Goal: Use online tool/utility: Utilize a website feature to perform a specific function

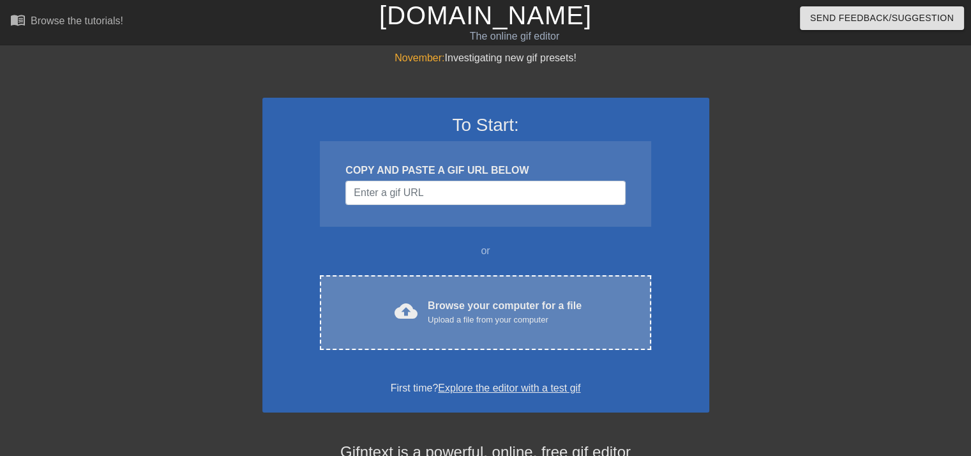
click at [478, 298] on div "Browse your computer for a file Upload a file from your computer" at bounding box center [505, 312] width 154 height 28
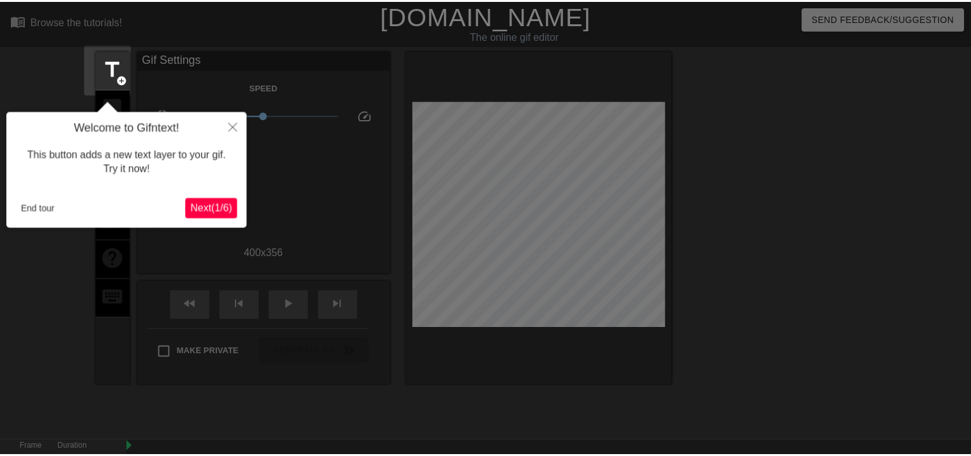
scroll to position [31, 0]
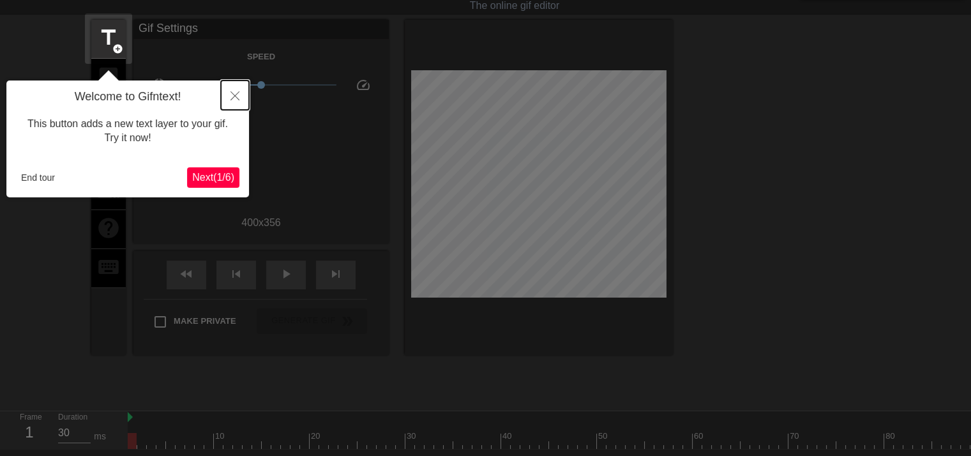
click at [229, 96] on button "Close" at bounding box center [235, 94] width 28 height 29
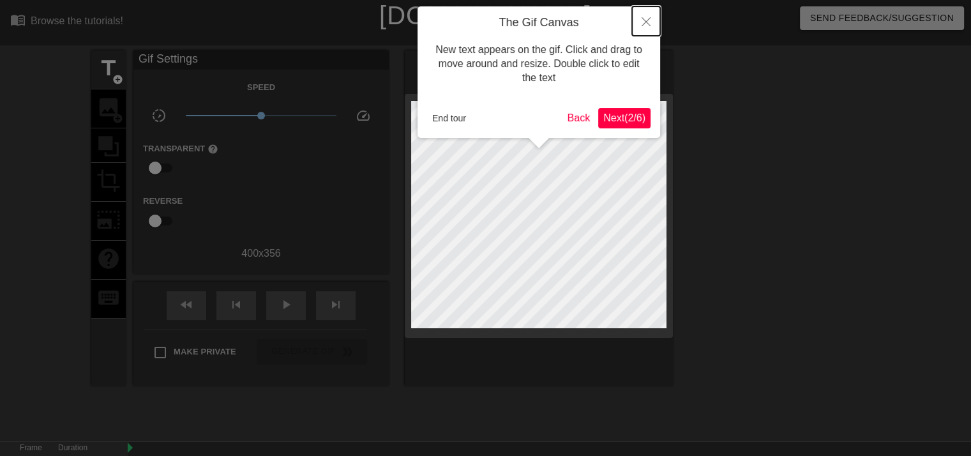
click at [641, 28] on button "Close" at bounding box center [646, 20] width 28 height 29
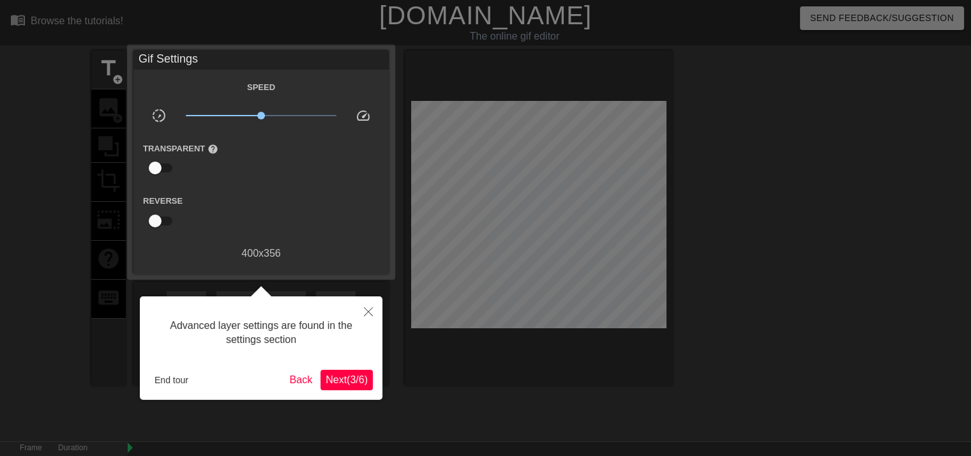
scroll to position [31, 0]
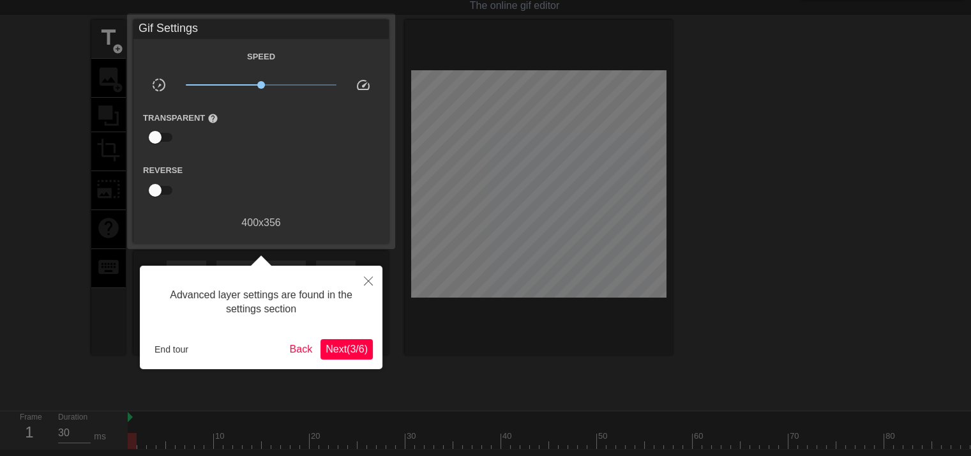
click at [344, 351] on span "Next ( 3 / 6 )" at bounding box center [347, 349] width 42 height 11
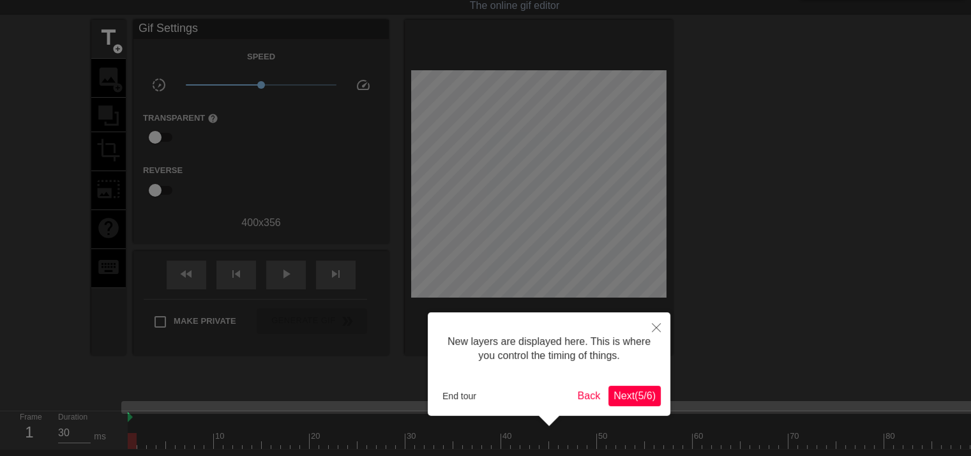
click at [645, 401] on span "Next ( 5 / 6 )" at bounding box center [635, 395] width 42 height 11
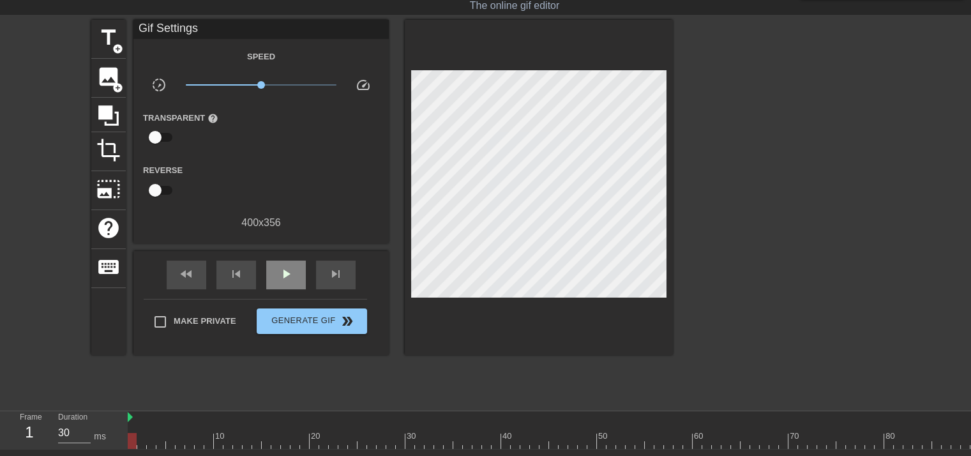
click at [282, 282] on div "play_arrow" at bounding box center [286, 275] width 40 height 29
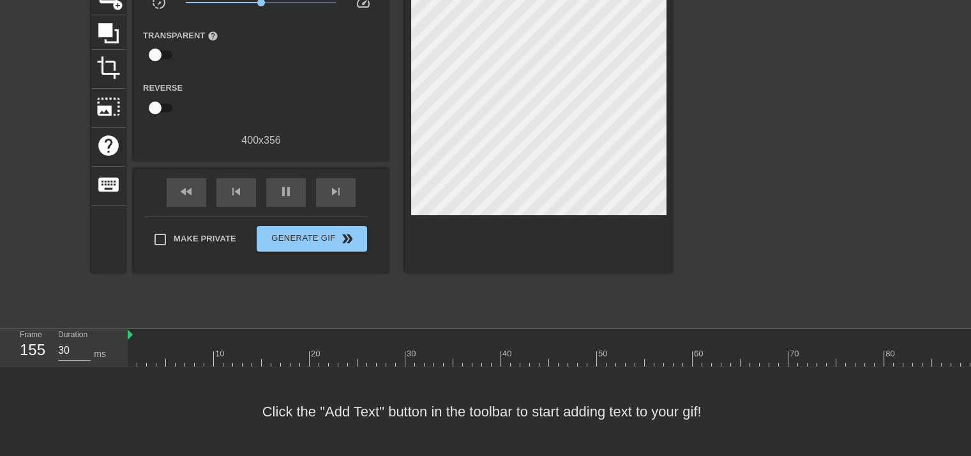
click at [313, 411] on div "Click the "Add Text" button in the toolbar to start adding text to your gif!" at bounding box center [485, 411] width 971 height 89
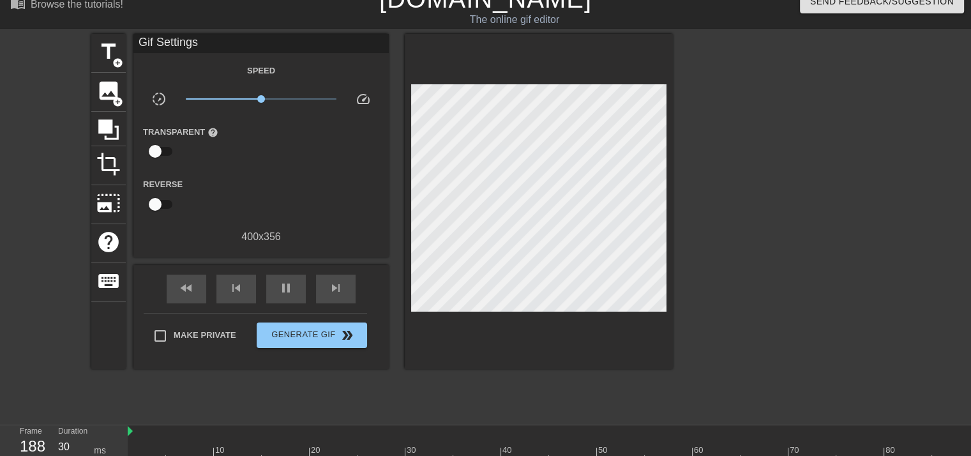
scroll to position [0, 0]
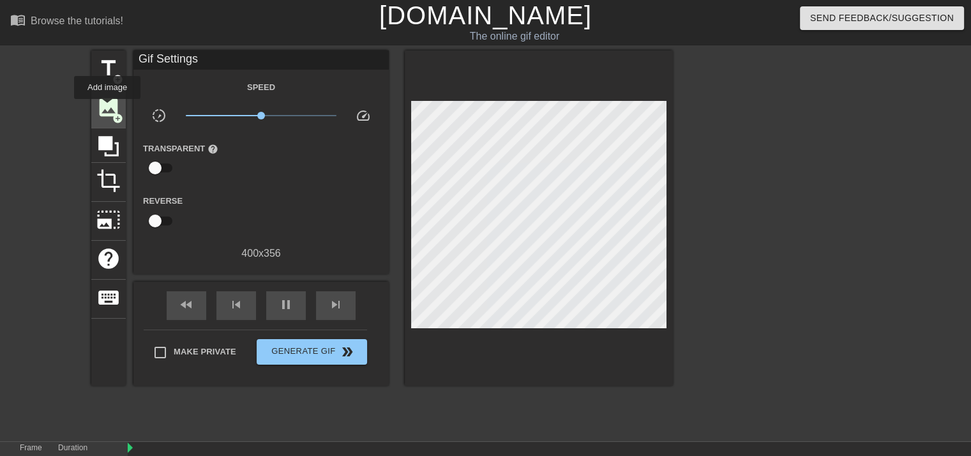
click at [107, 108] on span "image" at bounding box center [108, 107] width 24 height 24
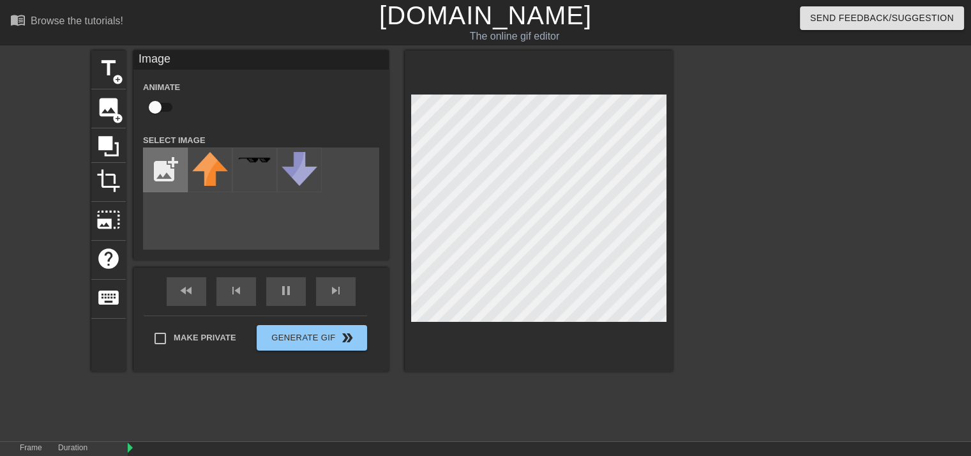
click at [176, 169] on input "file" at bounding box center [165, 169] width 43 height 43
type input "30"
type input "C:\fakepath\mario.png"
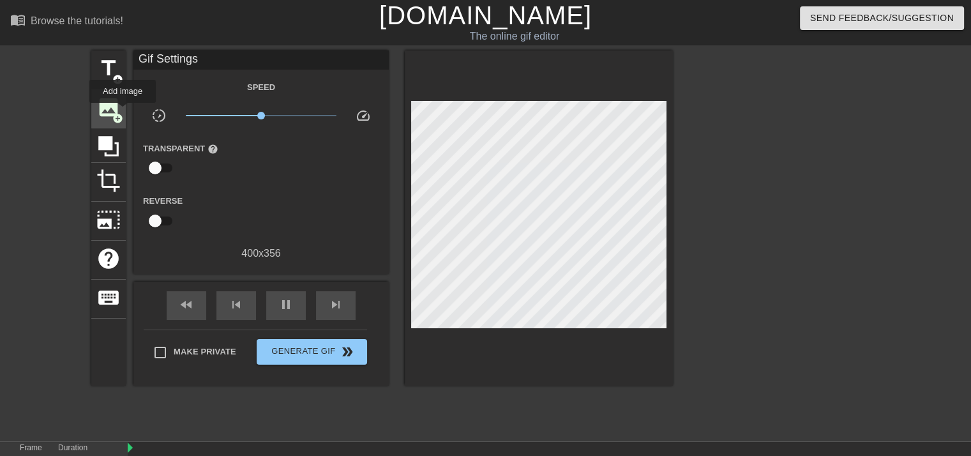
click at [123, 113] on span "add_circle" at bounding box center [117, 118] width 11 height 11
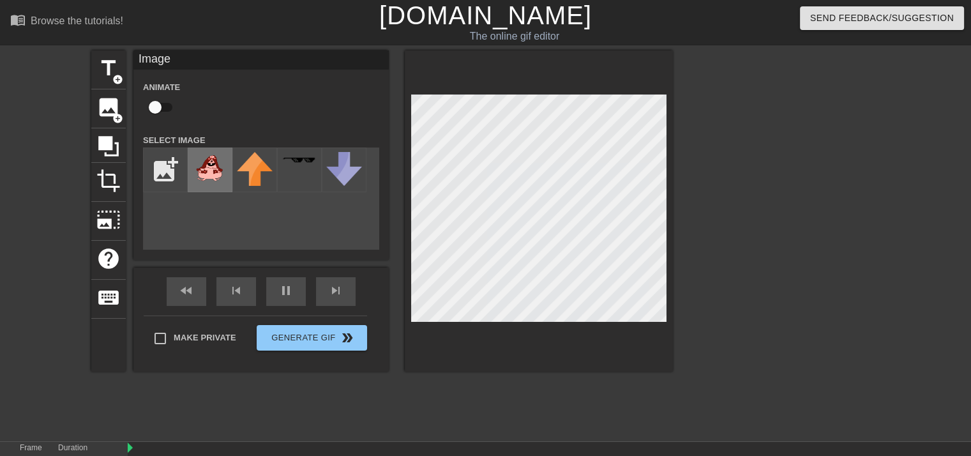
click at [204, 184] on img at bounding box center [210, 169] width 36 height 34
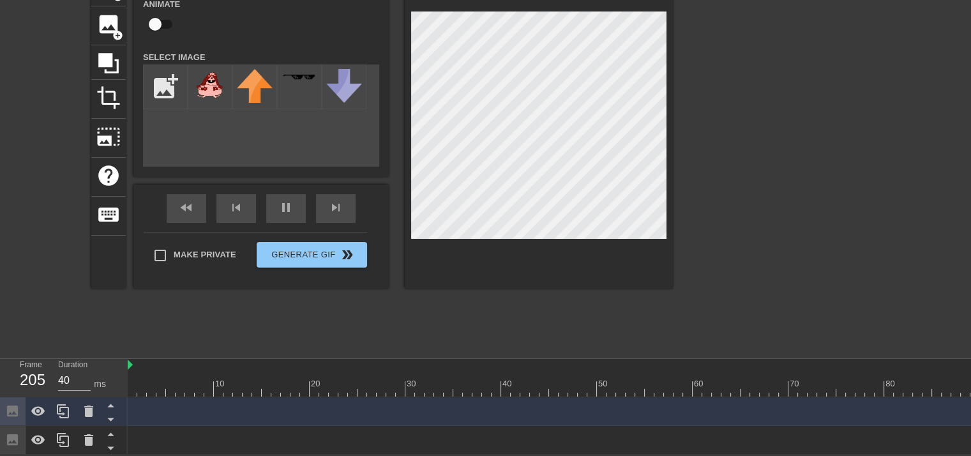
scroll to position [91, 0]
type input "40"
click at [154, 24] on input "checkbox" at bounding box center [155, 24] width 73 height 24
checkbox input "true"
click at [193, 206] on span "fast_rewind" at bounding box center [186, 207] width 15 height 15
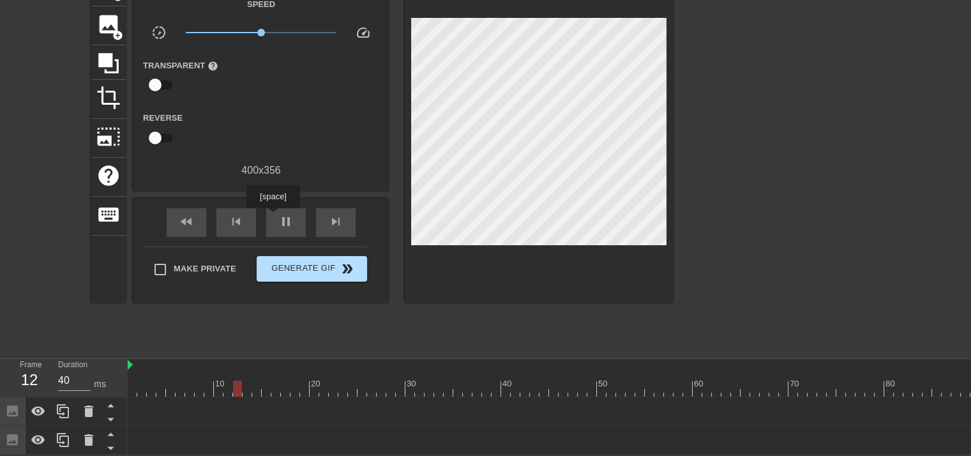
drag, startPoint x: 273, startPoint y: 217, endPoint x: 278, endPoint y: 248, distance: 31.0
click at [273, 217] on div "pause" at bounding box center [286, 222] width 40 height 29
drag, startPoint x: 313, startPoint y: 379, endPoint x: 436, endPoint y: 360, distance: 124.0
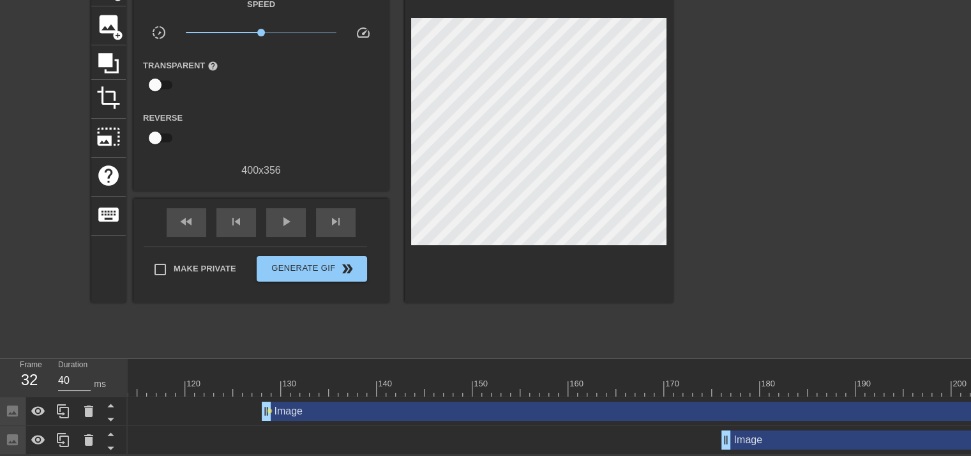
scroll to position [0, 1080]
click at [636, 402] on div "Image drag_handle drag_handle" at bounding box center [695, 411] width 862 height 19
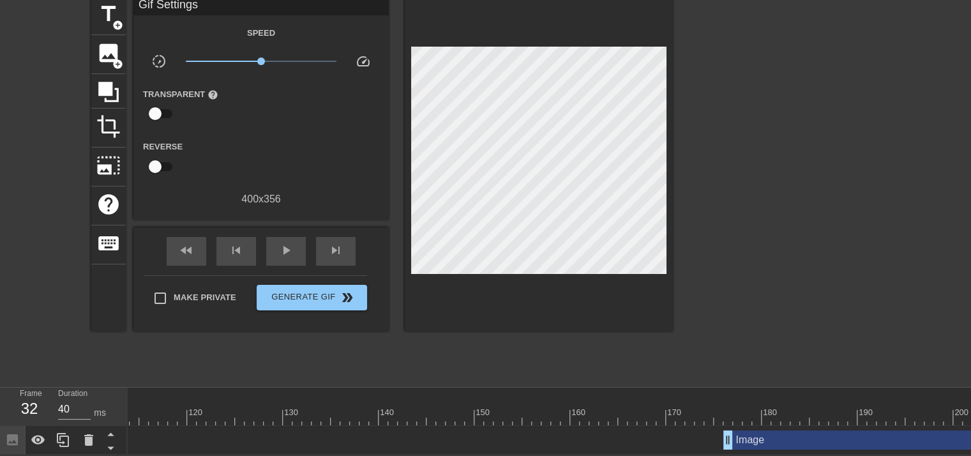
drag, startPoint x: 754, startPoint y: 434, endPoint x: 746, endPoint y: 440, distance: 10.5
click at [754, 434] on div "Image drag_handle drag_handle" at bounding box center [925, 439] width 402 height 19
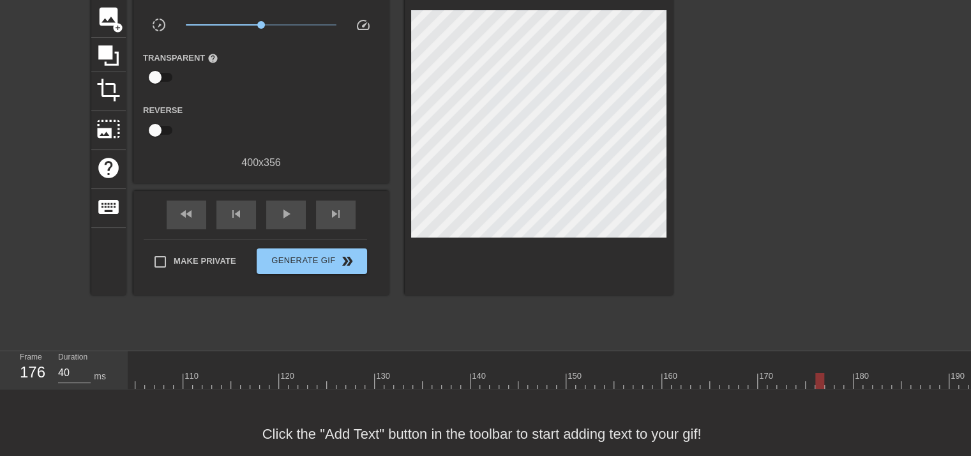
scroll to position [0, 0]
click at [186, 217] on span "fast_rewind" at bounding box center [186, 213] width 15 height 15
type input "30"
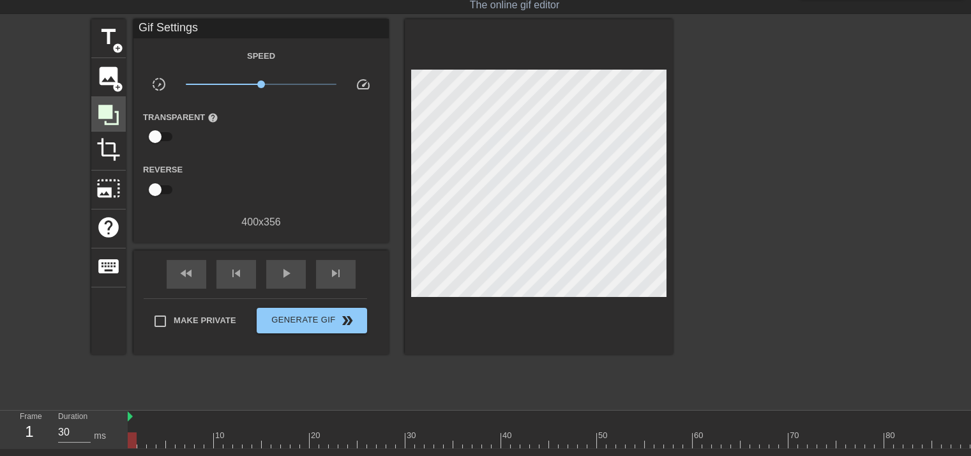
scroll to position [27, 0]
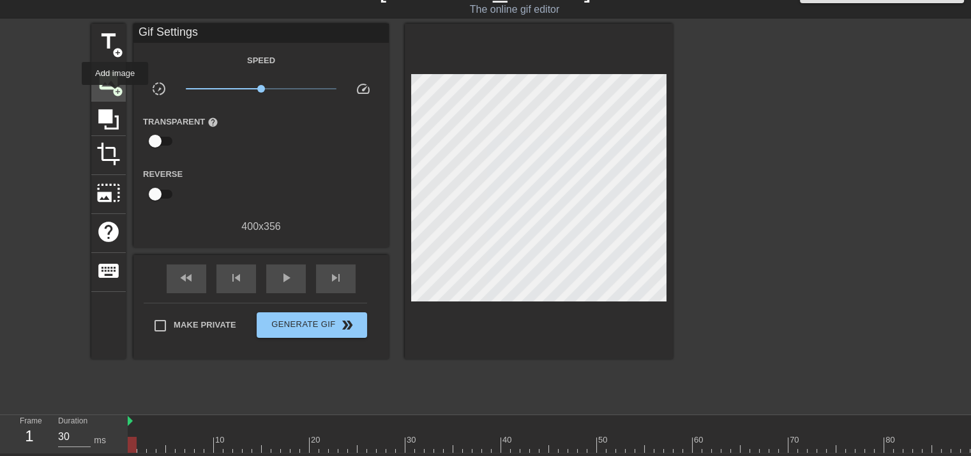
click at [115, 94] on span "add_circle" at bounding box center [117, 91] width 11 height 11
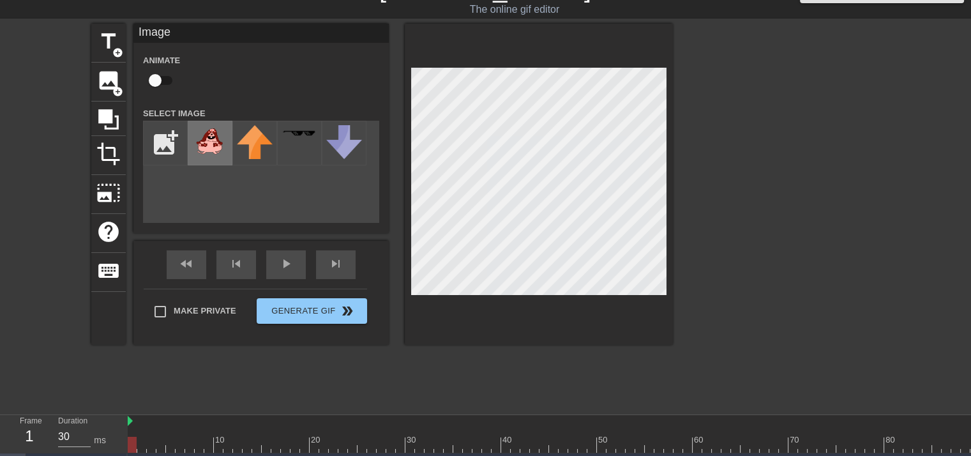
click at [201, 141] on img at bounding box center [210, 142] width 36 height 34
click at [165, 77] on input "checkbox" at bounding box center [155, 80] width 73 height 24
checkbox input "true"
click at [294, 266] on div "play_arrow" at bounding box center [286, 264] width 40 height 29
click at [506, 64] on div at bounding box center [539, 184] width 268 height 321
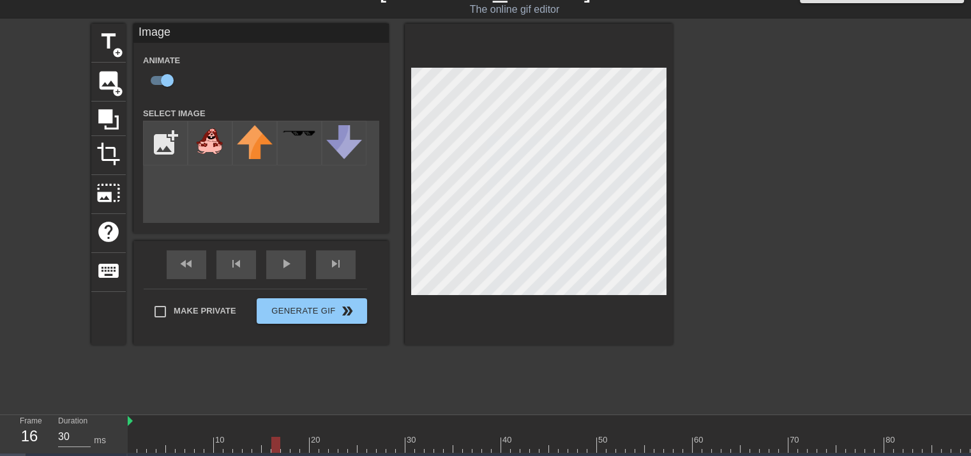
click at [549, 62] on div at bounding box center [539, 184] width 268 height 321
click at [684, 155] on div "title add_circle image add_circle crop photo_size_select_large help keyboard Im…" at bounding box center [485, 215] width 971 height 383
click at [682, 214] on div "title add_circle image add_circle crop photo_size_select_large help keyboard Im…" at bounding box center [485, 215] width 971 height 383
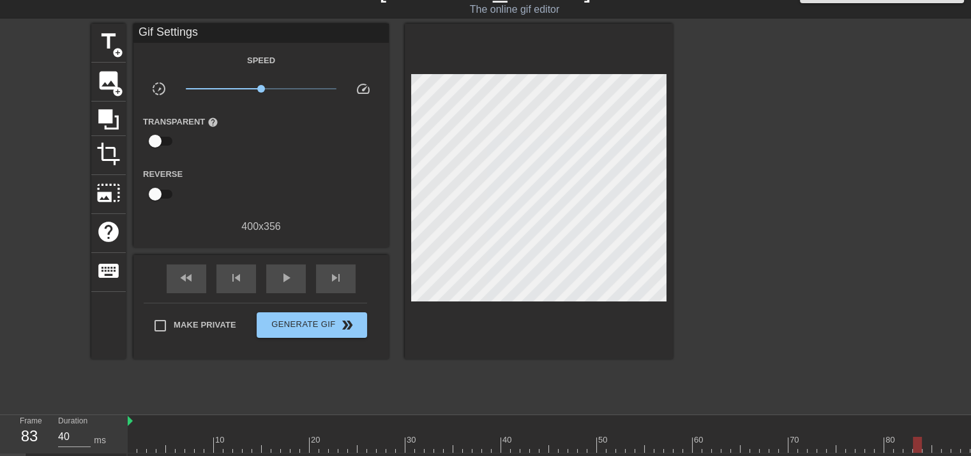
drag, startPoint x: 745, startPoint y: 328, endPoint x: 652, endPoint y: 339, distance: 93.2
click at [745, 329] on div at bounding box center [784, 215] width 192 height 383
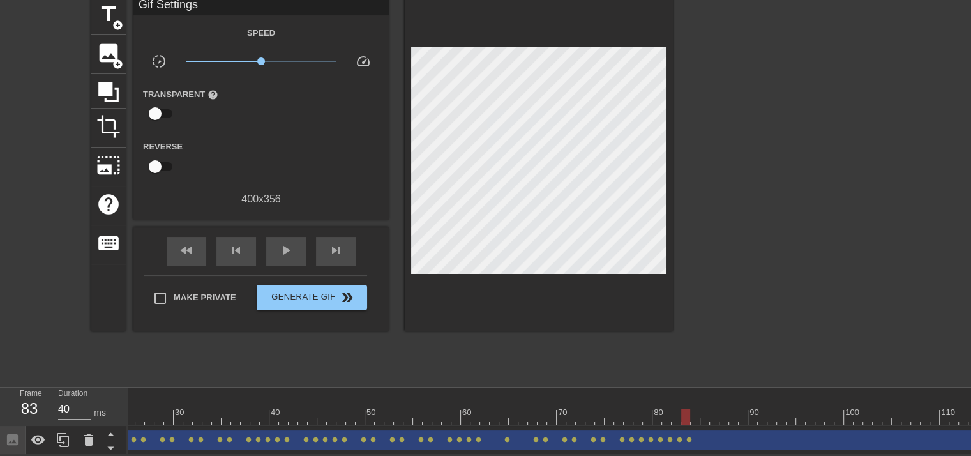
scroll to position [0, 0]
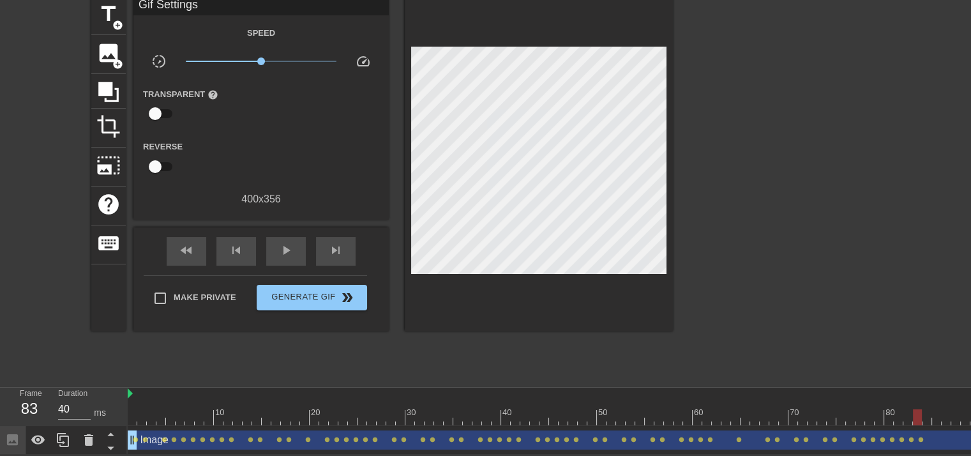
drag, startPoint x: 125, startPoint y: 402, endPoint x: 135, endPoint y: 407, distance: 11.4
click at [125, 404] on div "Frame 83 Duration 40 ms" at bounding box center [64, 407] width 128 height 38
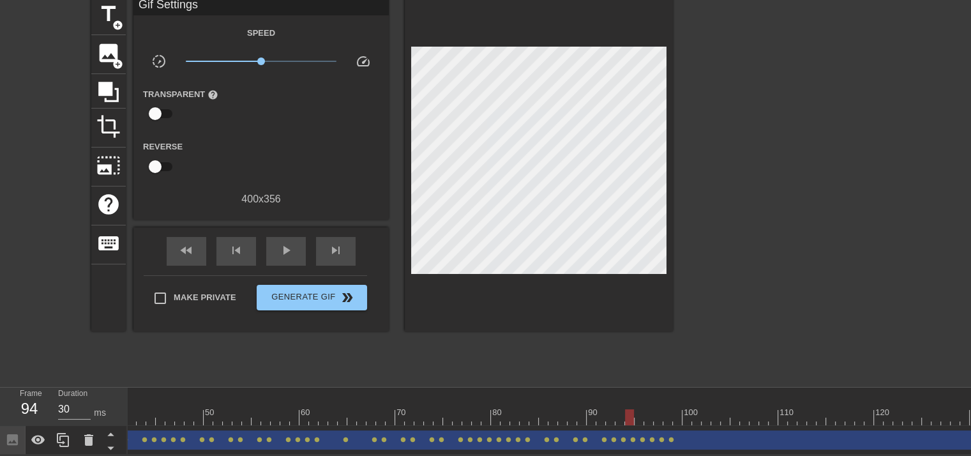
scroll to position [0, 388]
click at [610, 437] on span "lens" at bounding box center [610, 440] width 6 height 6
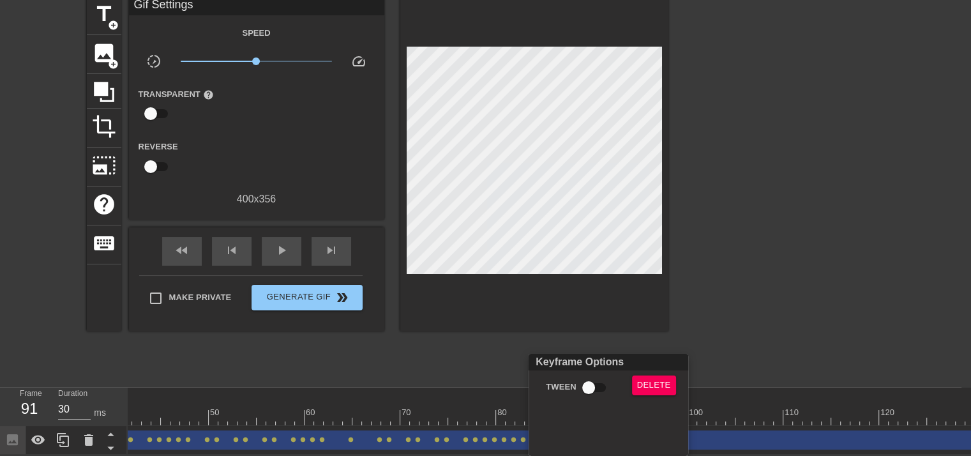
scroll to position [52, 0]
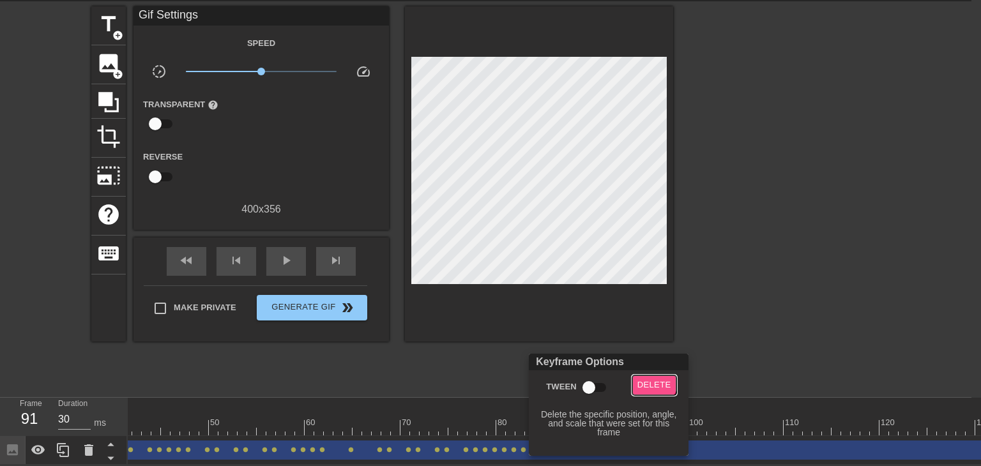
click at [644, 376] on button "Delete" at bounding box center [654, 385] width 44 height 20
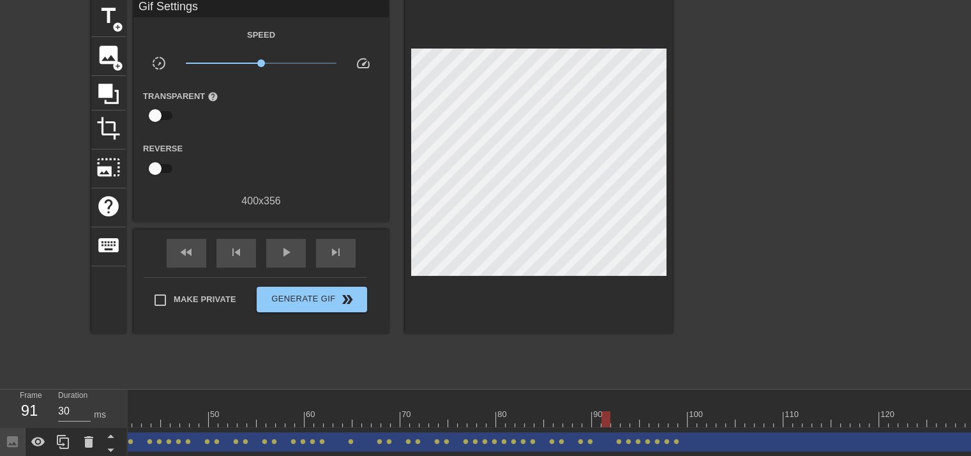
click at [619, 445] on div "Image drag_handle drag_handle" at bounding box center [778, 441] width 2079 height 19
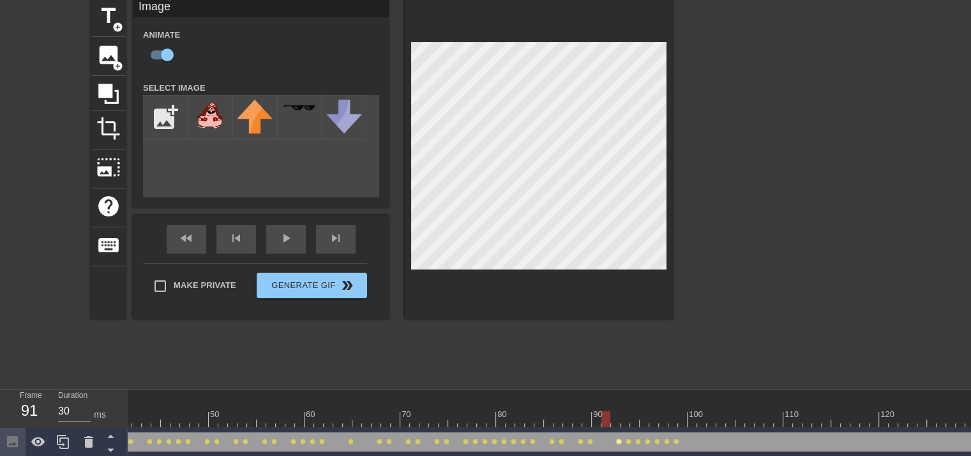
click at [618, 442] on span "lens" at bounding box center [619, 442] width 6 height 6
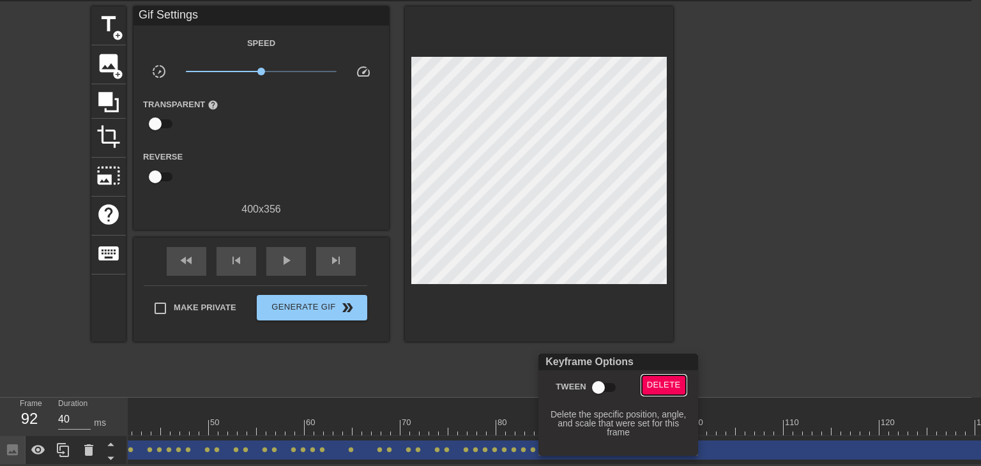
click at [656, 381] on span "Delete" at bounding box center [664, 385] width 34 height 15
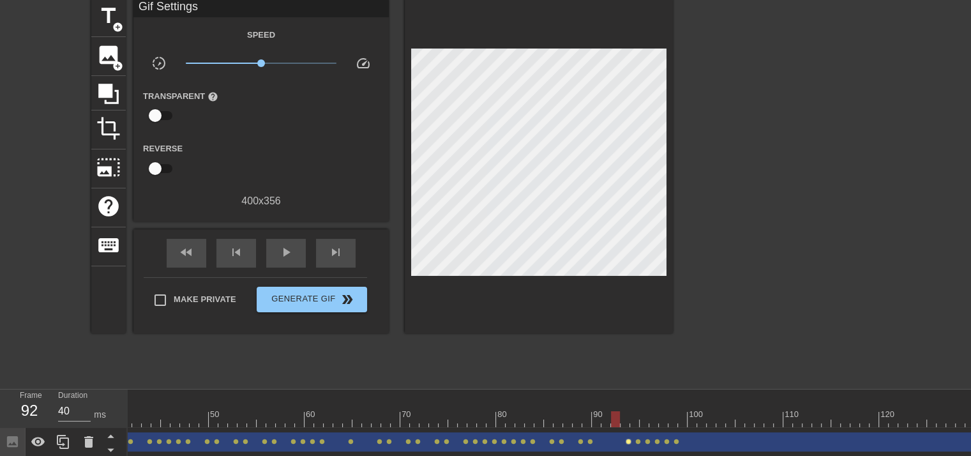
click at [628, 443] on span "lens" at bounding box center [629, 442] width 6 height 6
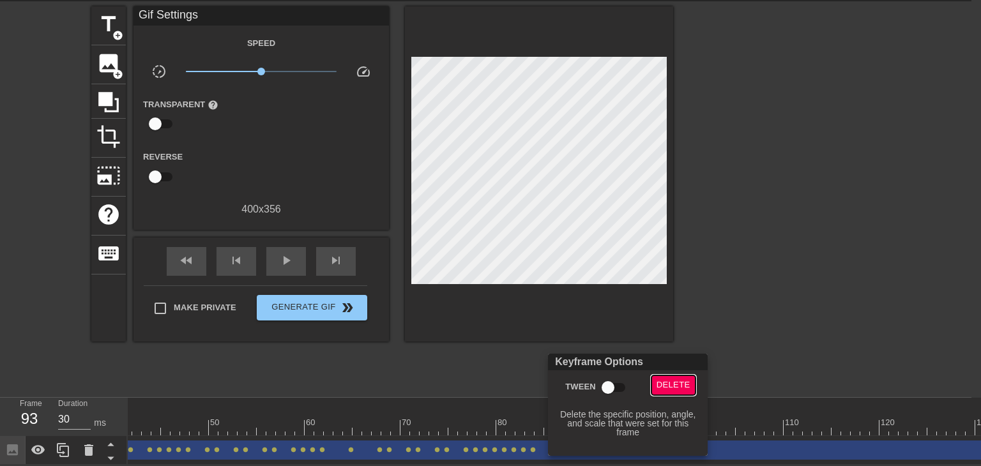
click at [674, 385] on span "Delete" at bounding box center [673, 385] width 34 height 15
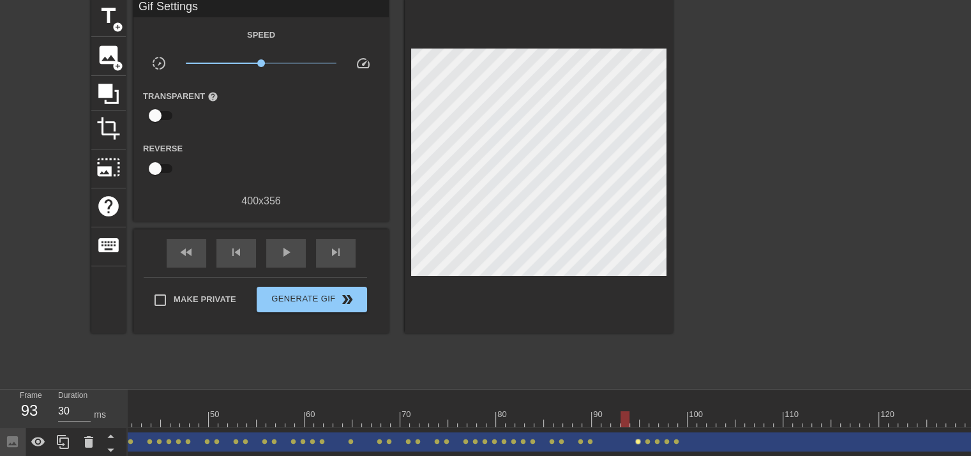
click at [639, 443] on span "lens" at bounding box center [638, 442] width 6 height 6
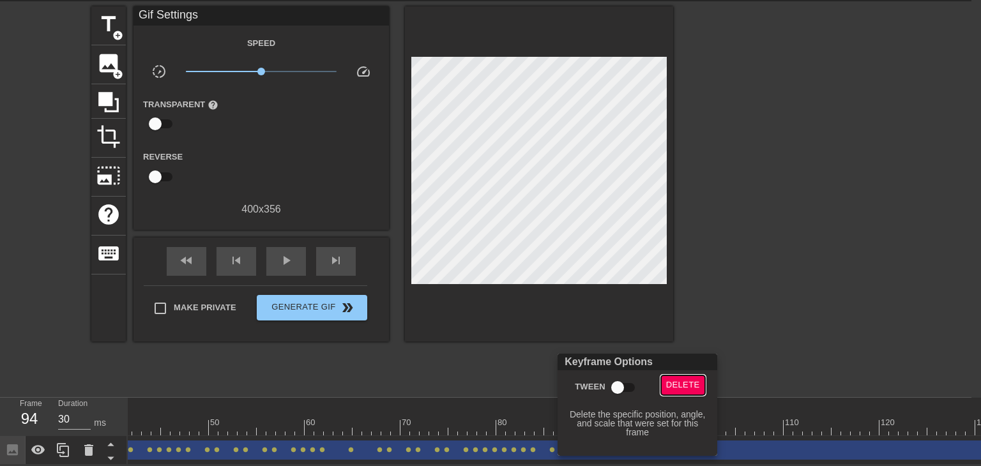
click at [678, 389] on span "Delete" at bounding box center [683, 385] width 34 height 15
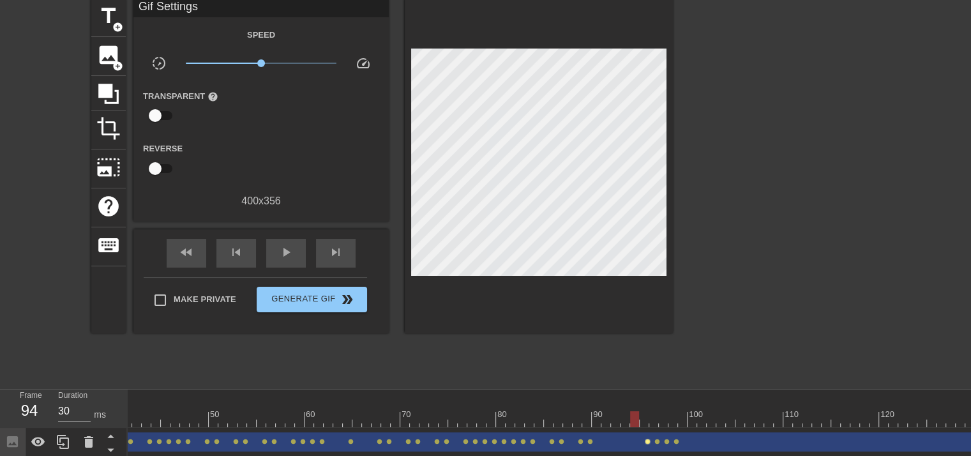
click at [646, 443] on span "lens" at bounding box center [648, 442] width 6 height 6
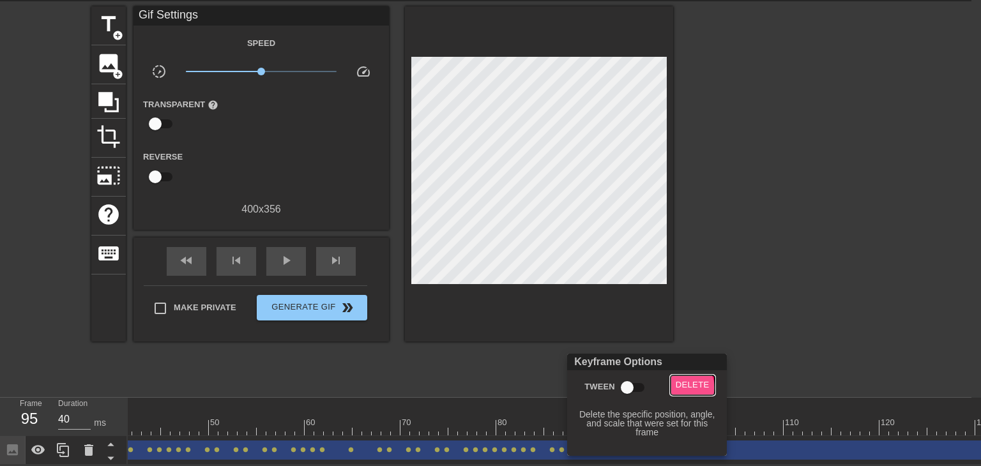
click at [685, 388] on span "Delete" at bounding box center [693, 385] width 34 height 15
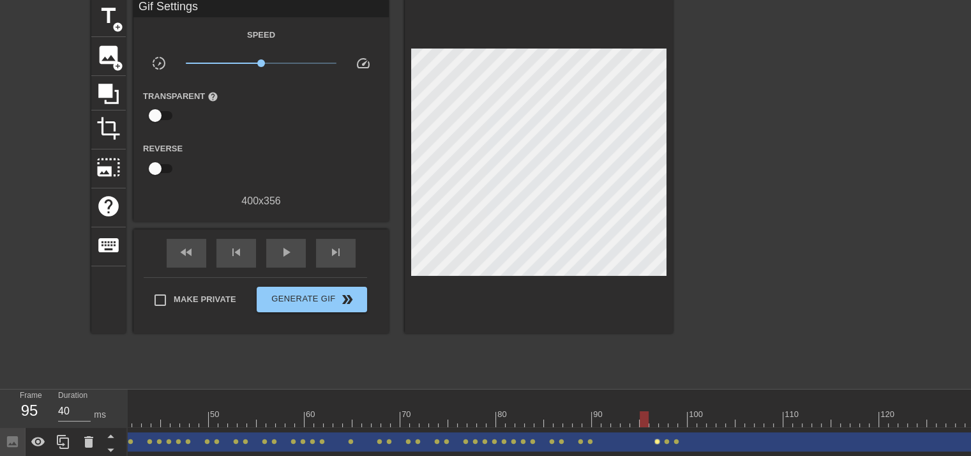
click at [657, 441] on span "lens" at bounding box center [658, 442] width 6 height 6
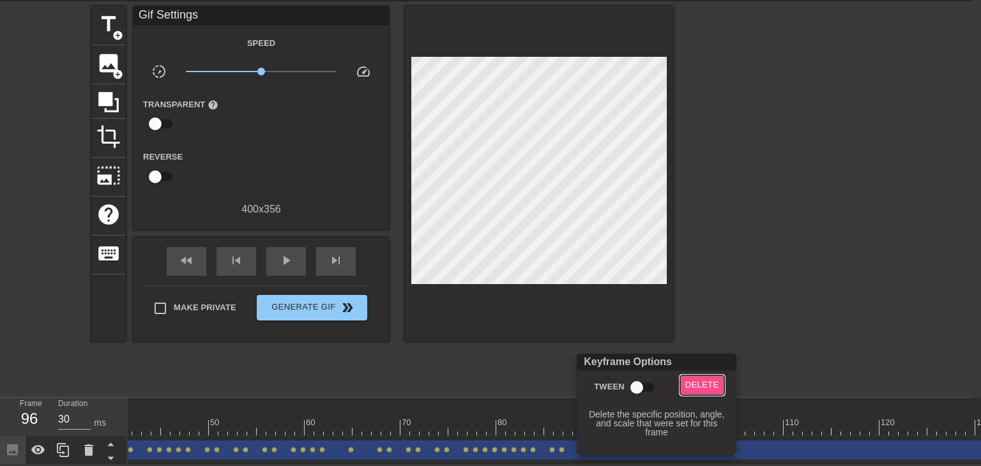
drag, startPoint x: 703, startPoint y: 381, endPoint x: 676, endPoint y: 414, distance: 42.7
click at [702, 383] on span "Delete" at bounding box center [702, 385] width 34 height 15
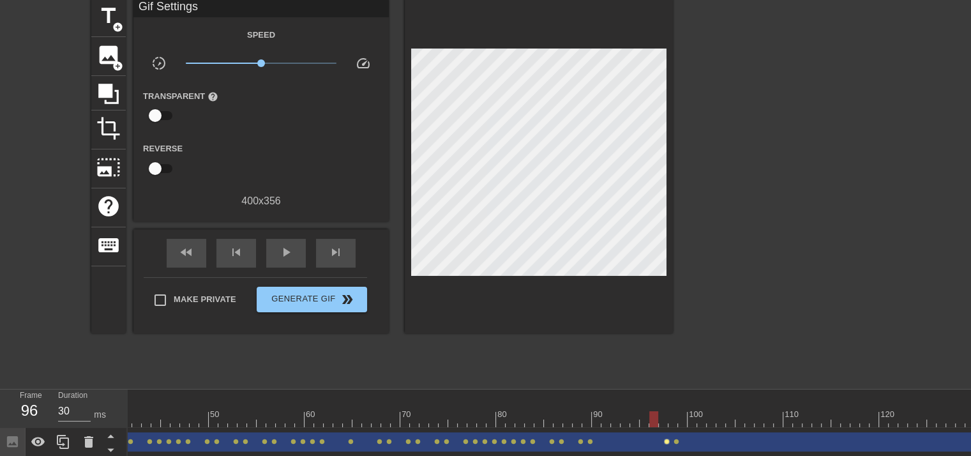
click at [667, 440] on span "lens" at bounding box center [667, 442] width 6 height 6
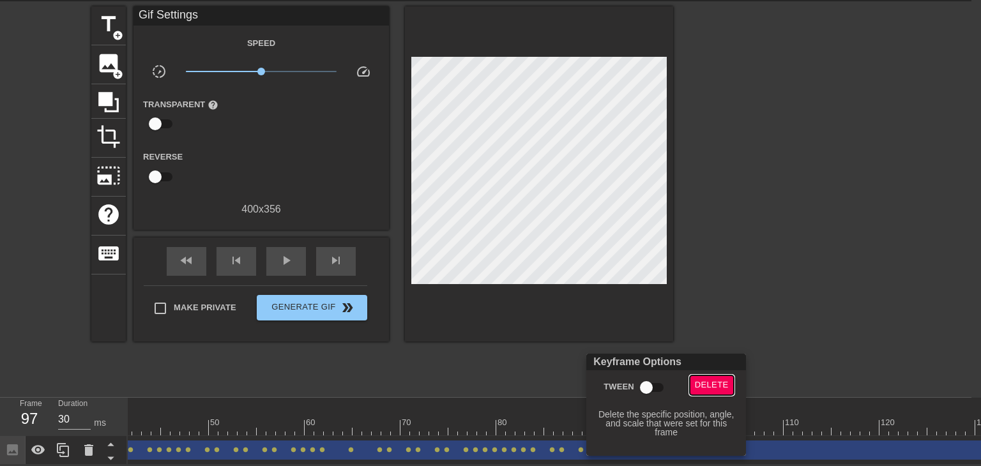
click at [707, 383] on span "Delete" at bounding box center [712, 385] width 34 height 15
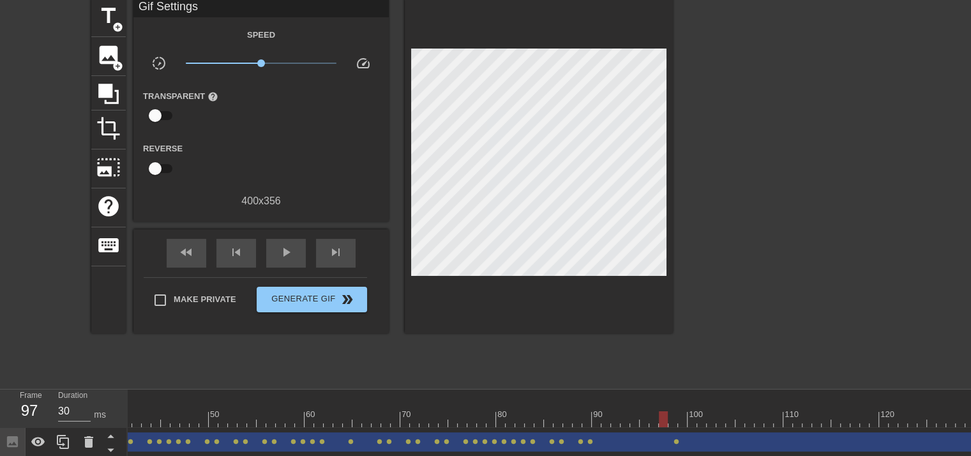
click at [671, 443] on div "Image drag_handle drag_handle" at bounding box center [778, 441] width 2079 height 19
click at [677, 441] on span "lens" at bounding box center [677, 442] width 6 height 6
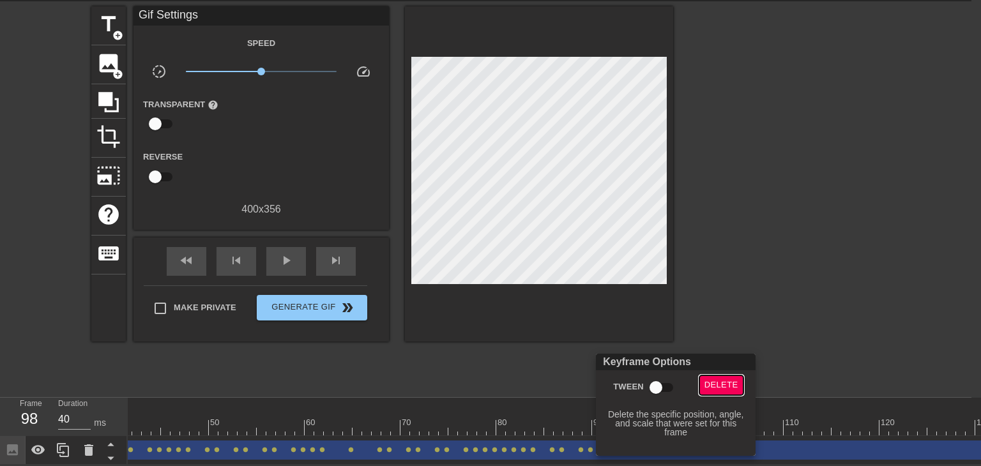
click at [714, 380] on span "Delete" at bounding box center [721, 385] width 34 height 15
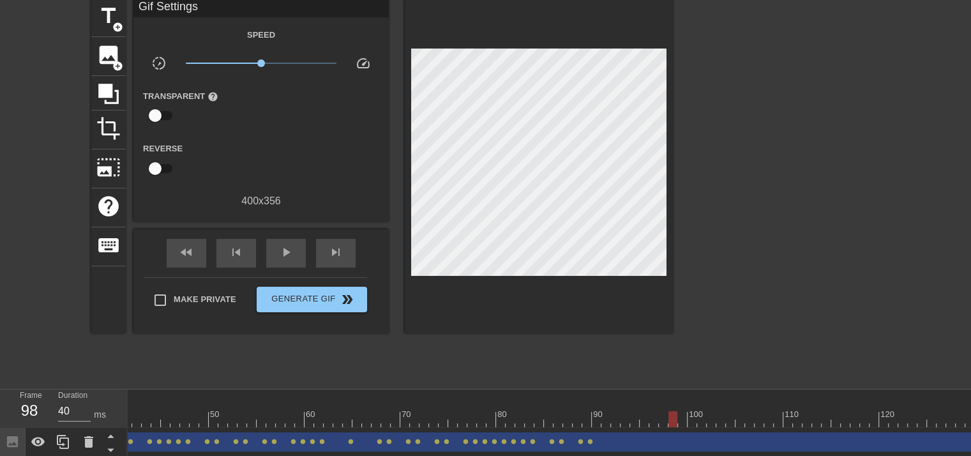
click at [591, 416] on div at bounding box center [778, 419] width 2079 height 16
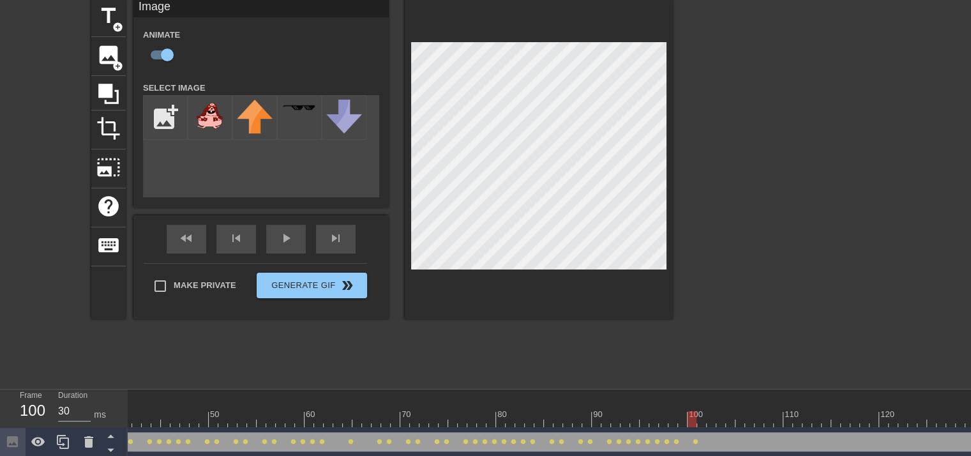
click at [705, 186] on div "title add_circle image add_circle crop photo_size_select_large help keyboard Im…" at bounding box center [485, 189] width 971 height 383
drag, startPoint x: 577, startPoint y: 269, endPoint x: 718, endPoint y: 95, distance: 223.8
click at [724, 114] on div at bounding box center [784, 189] width 192 height 383
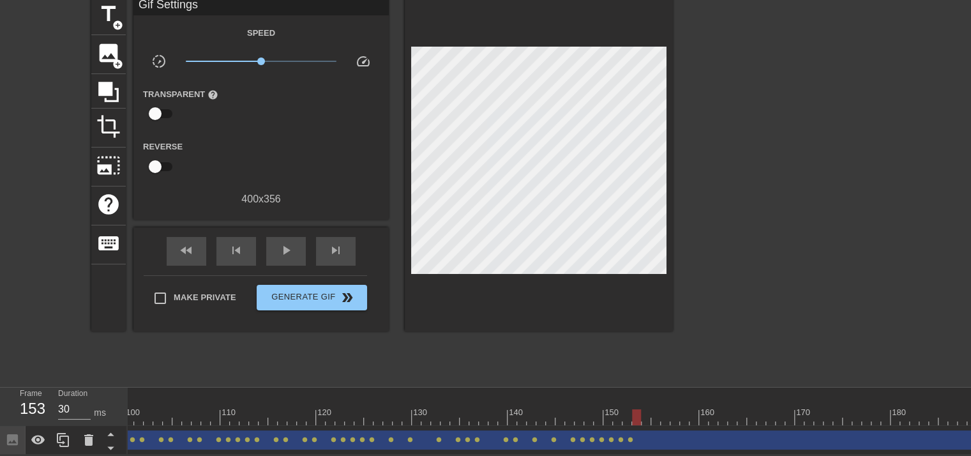
scroll to position [0, 1229]
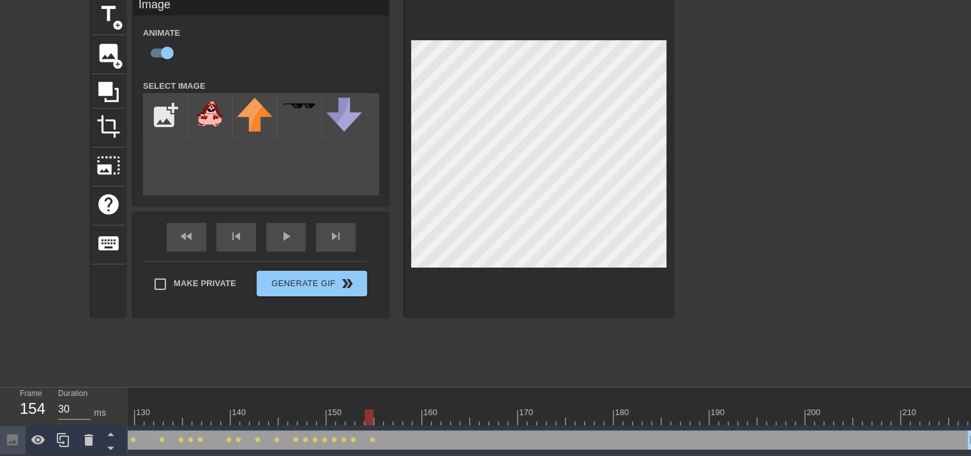
click at [685, 151] on div "title add_circle image add_circle crop photo_size_select_large help keyboard Im…" at bounding box center [485, 187] width 971 height 383
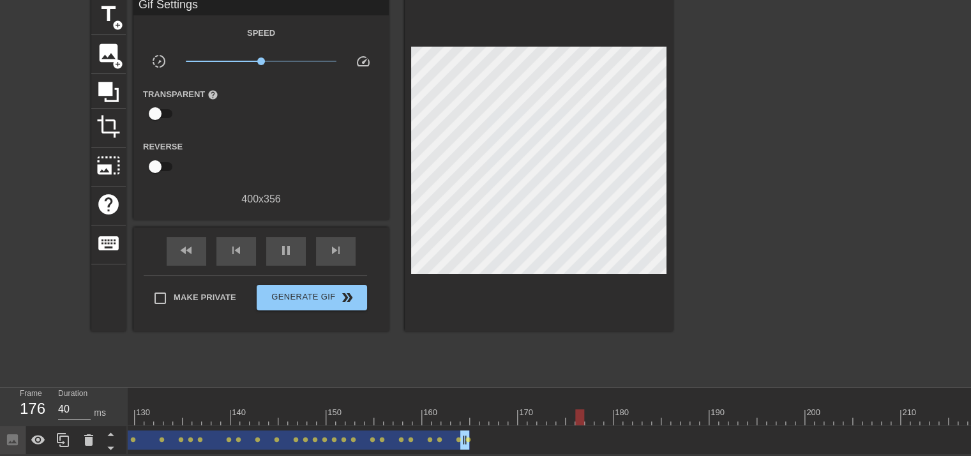
drag, startPoint x: 969, startPoint y: 437, endPoint x: 457, endPoint y: 466, distance: 512.9
click at [457, 455] on html "menu_book Browse the tutorials! [DOMAIN_NAME] The online gif editor Send Feedba…" at bounding box center [485, 200] width 971 height 509
click at [470, 437] on span "lens" at bounding box center [469, 440] width 6 height 6
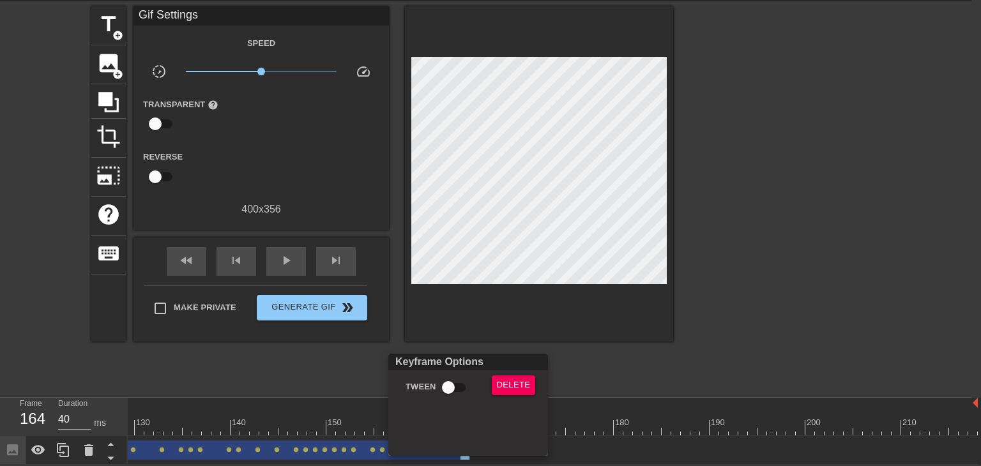
click at [658, 395] on div at bounding box center [490, 233] width 981 height 466
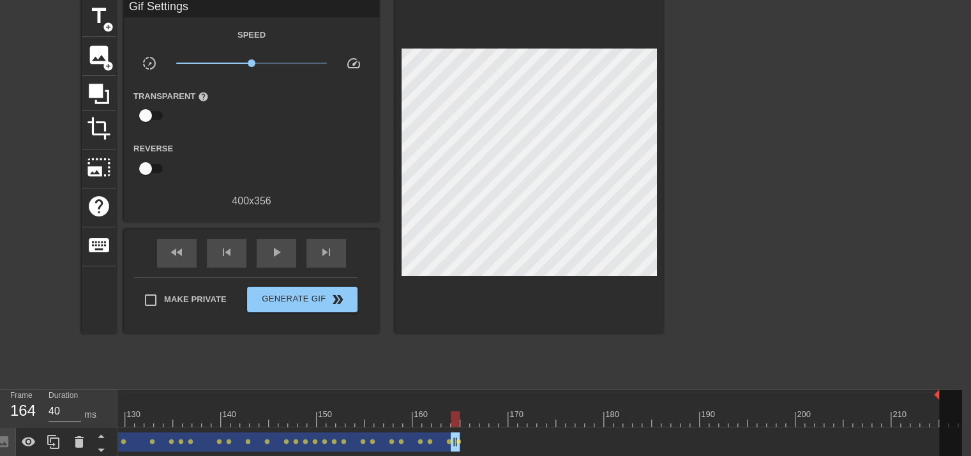
scroll to position [0, 1227]
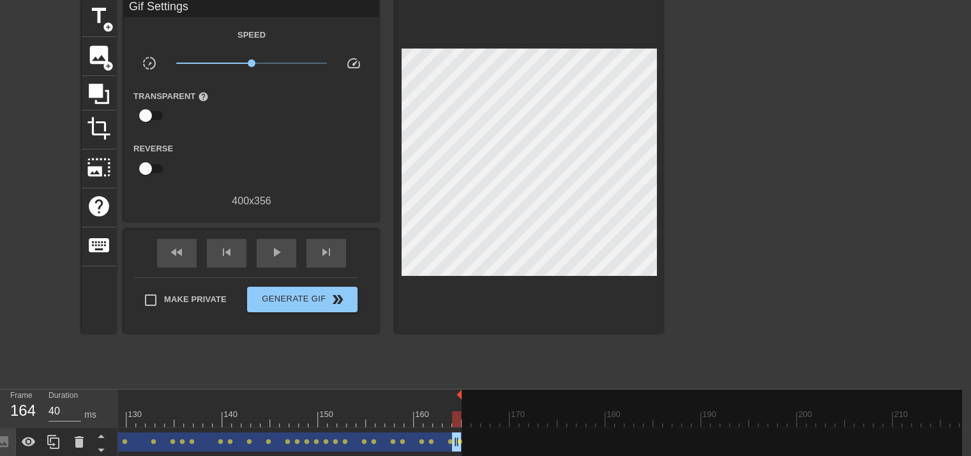
drag, startPoint x: 964, startPoint y: 397, endPoint x: 457, endPoint y: 420, distance: 507.5
click at [528, 454] on div at bounding box center [716, 428] width 508 height 77
click at [258, 63] on span "x1.22" at bounding box center [251, 63] width 151 height 15
drag, startPoint x: 258, startPoint y: 64, endPoint x: 252, endPoint y: 82, distance: 19.0
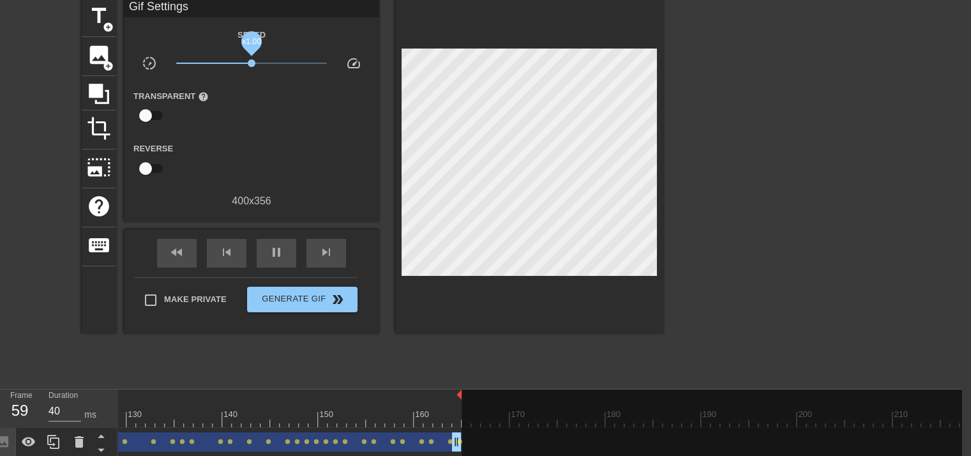
click at [252, 82] on div "Speed slow_motion_video x1.00 speed Transparent help Reverse 400 x 356" at bounding box center [251, 118] width 236 height 182
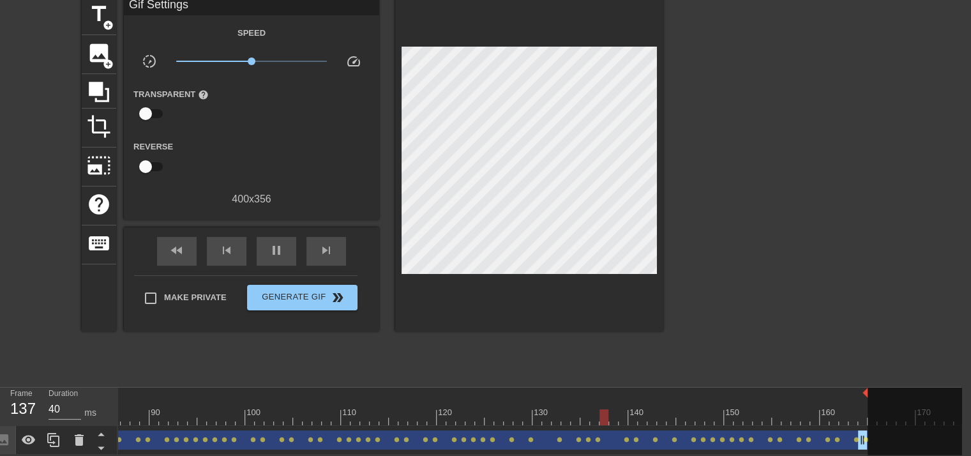
scroll to position [0, 0]
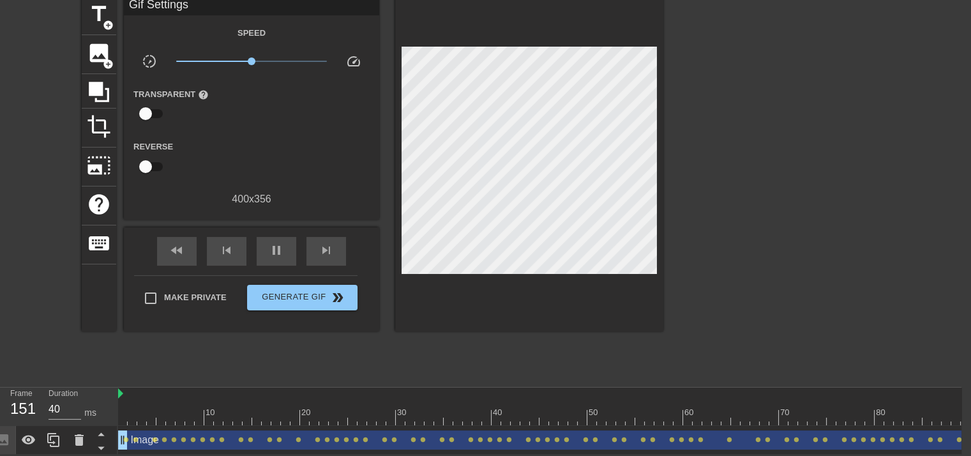
type input "30"
click at [136, 391] on div at bounding box center [903, 394] width 1571 height 13
click at [100, 57] on div "image add_circle" at bounding box center [99, 54] width 34 height 39
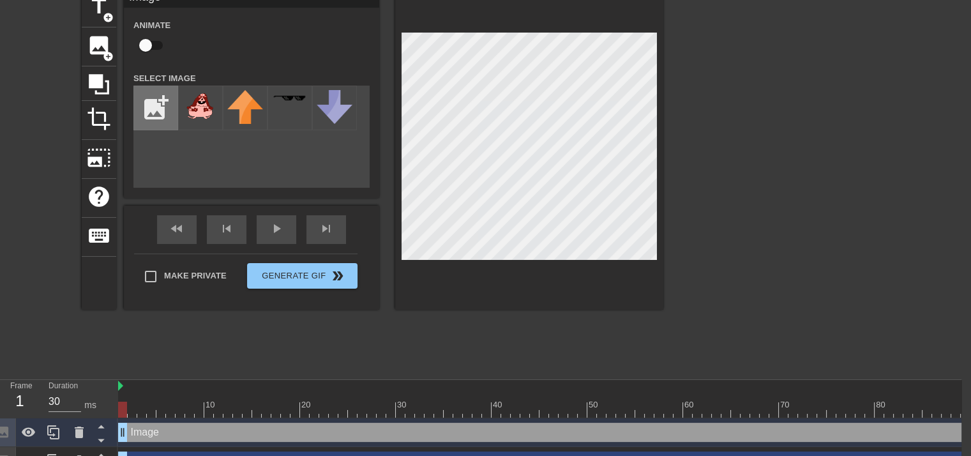
click at [146, 98] on input "file" at bounding box center [155, 107] width 43 height 43
type input "C:\fakepath\[PERSON_NAME].png"
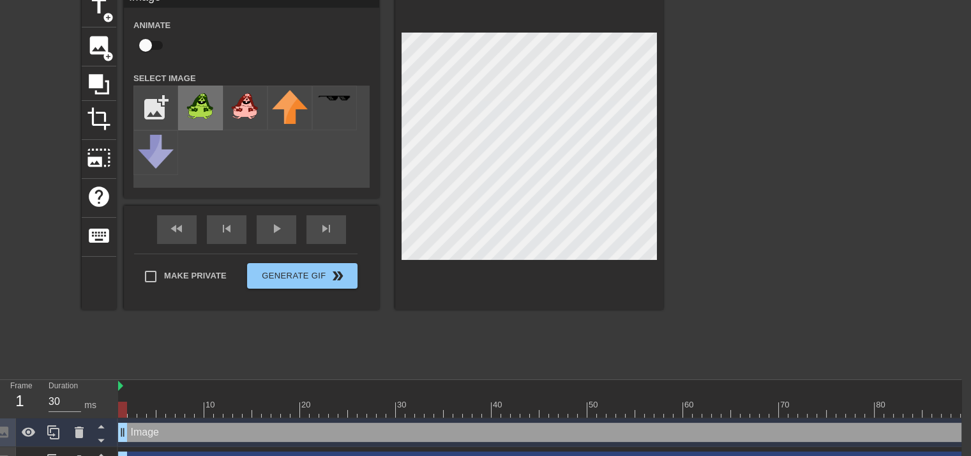
click at [216, 109] on img at bounding box center [201, 107] width 36 height 34
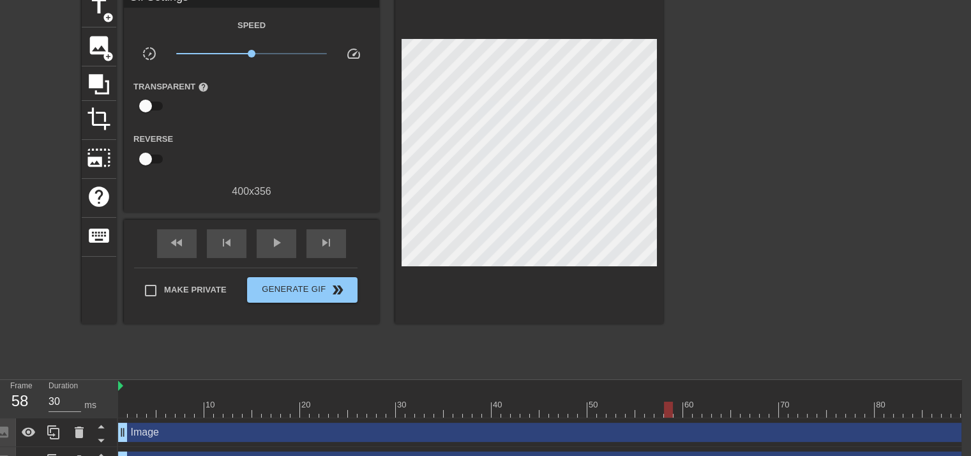
click at [527, 38] on div at bounding box center [529, 156] width 268 height 335
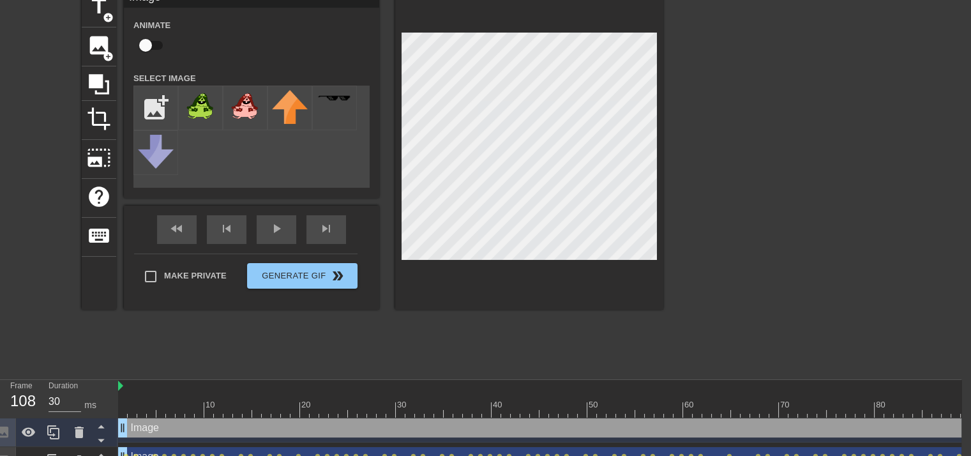
scroll to position [9, 0]
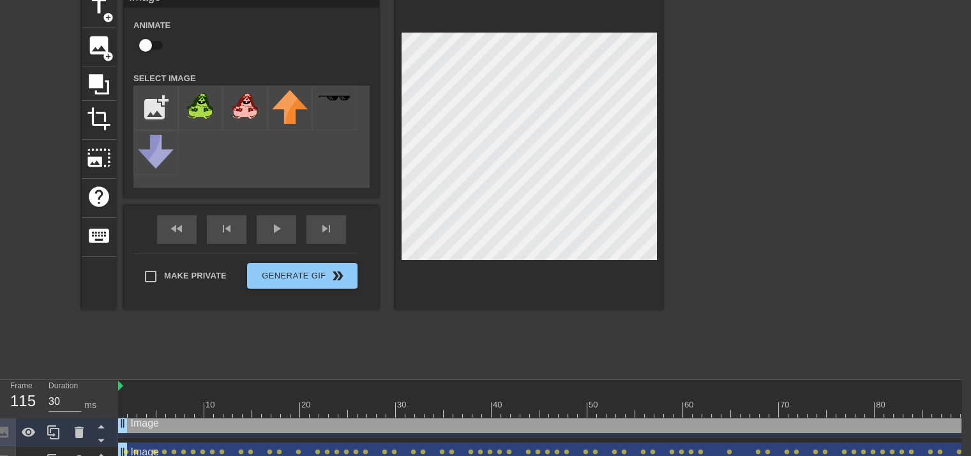
type input "40"
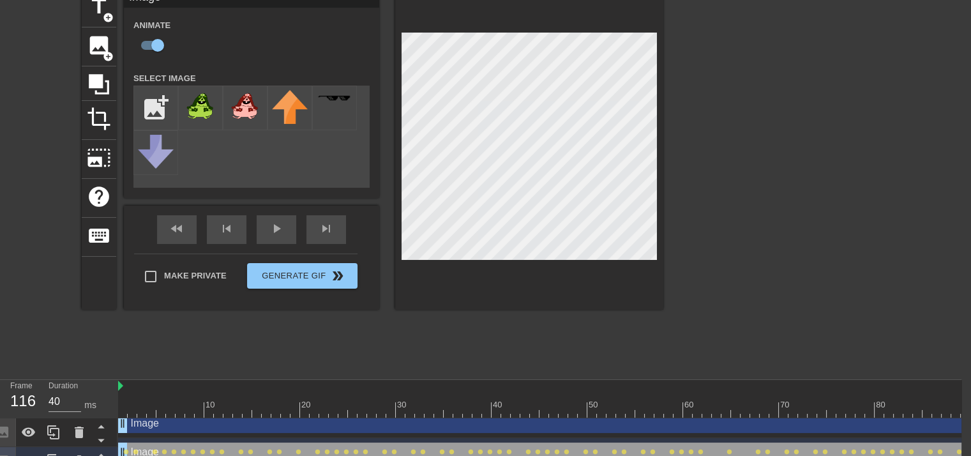
checkbox input "false"
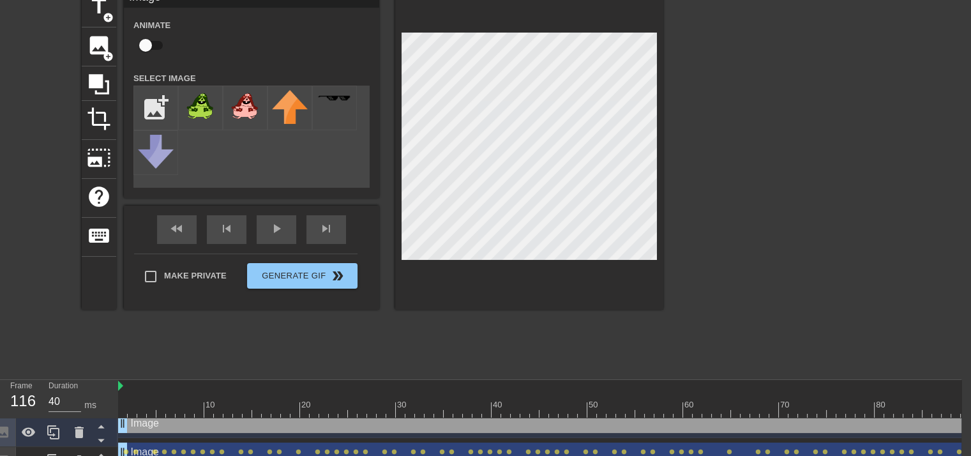
type input "30"
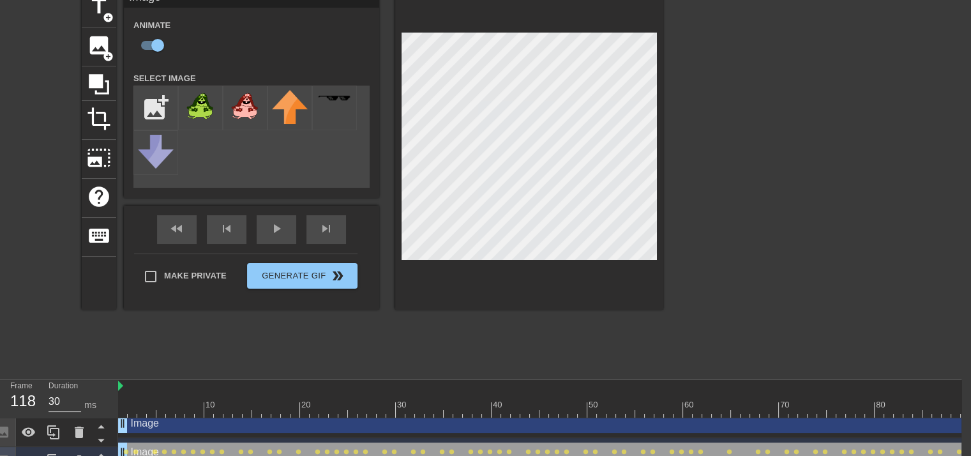
checkbox input "false"
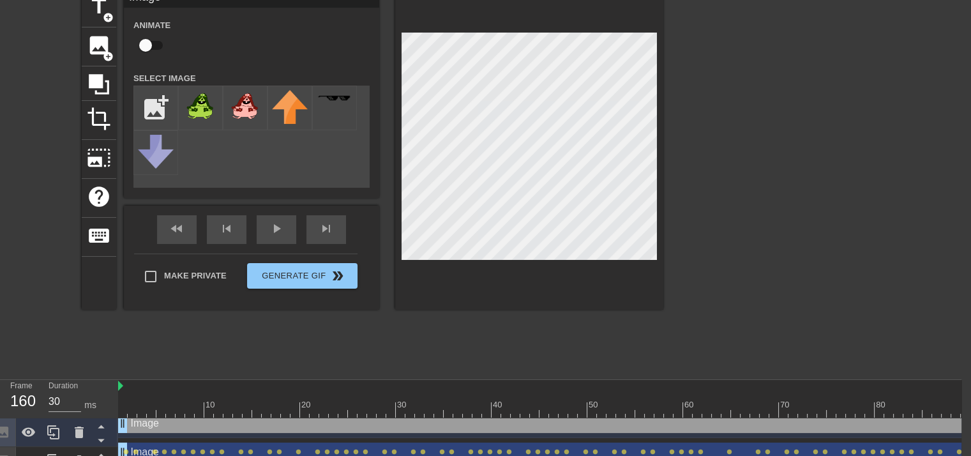
click at [502, 272] on div at bounding box center [529, 149] width 268 height 321
click at [499, 271] on div at bounding box center [529, 149] width 268 height 321
click at [761, 202] on div at bounding box center [775, 180] width 192 height 383
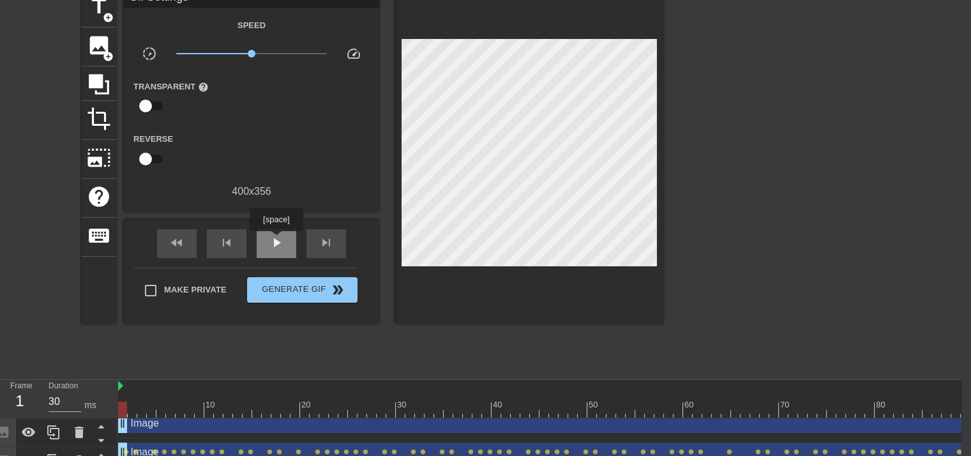
click at [276, 240] on span "play_arrow" at bounding box center [276, 242] width 15 height 15
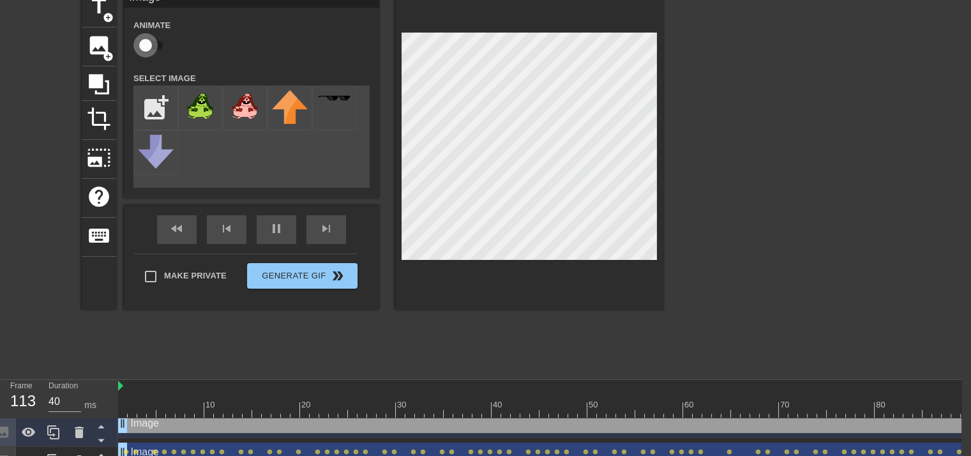
type input "30"
click at [150, 45] on input "checkbox" at bounding box center [145, 45] width 73 height 24
checkbox input "true"
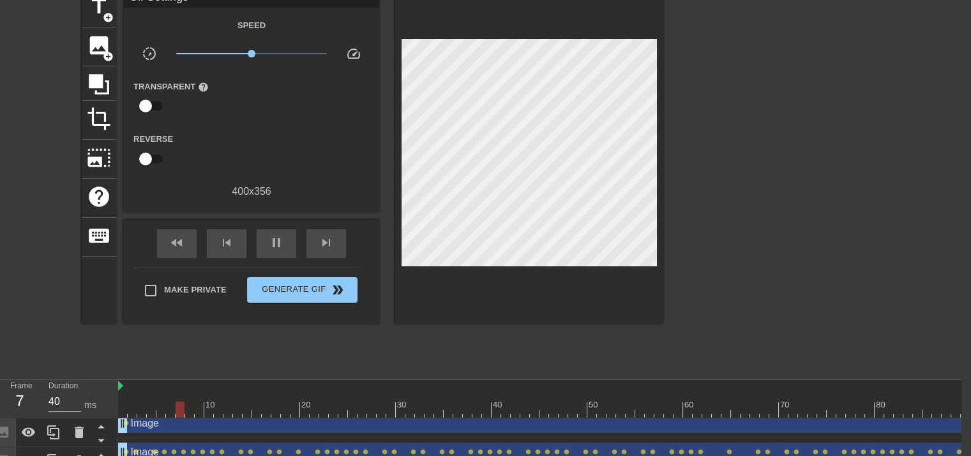
click at [638, 322] on div "title add_circle image add_circle crop photo_size_select_large help keyboard Gi…" at bounding box center [373, 180] width 582 height 383
click at [128, 398] on div at bounding box center [133, 401] width 10 height 16
click at [119, 398] on div at bounding box center [120, 404] width 3 height 13
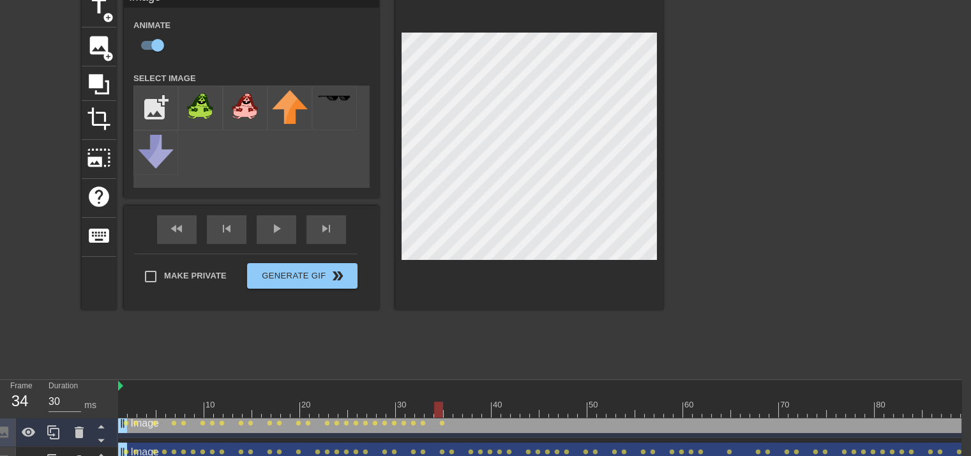
click at [450, 277] on div at bounding box center [529, 149] width 268 height 321
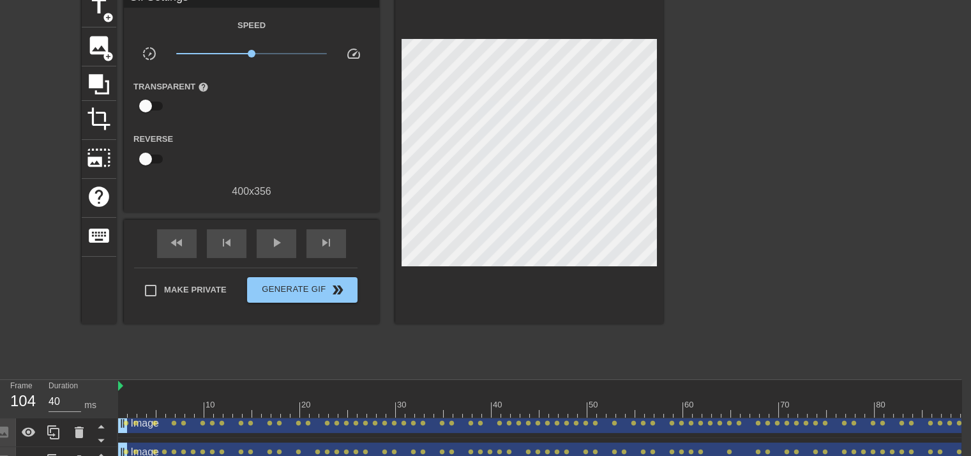
click at [308, 335] on div "title add_circle image add_circle crop photo_size_select_large help keyboard Gi…" at bounding box center [373, 180] width 582 height 383
click at [181, 252] on div "fast_rewind" at bounding box center [177, 243] width 40 height 29
click at [280, 232] on div "play_arrow" at bounding box center [277, 243] width 40 height 29
click at [553, 369] on div "title add_circle image add_circle crop photo_size_select_large help keyboard Gi…" at bounding box center [373, 180] width 582 height 383
drag, startPoint x: 888, startPoint y: 400, endPoint x: 877, endPoint y: 399, distance: 11.5
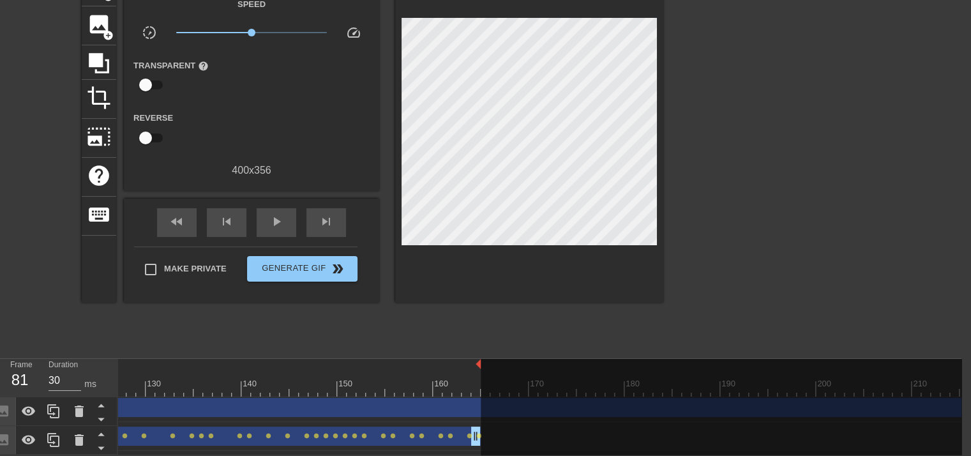
scroll to position [4, 1237]
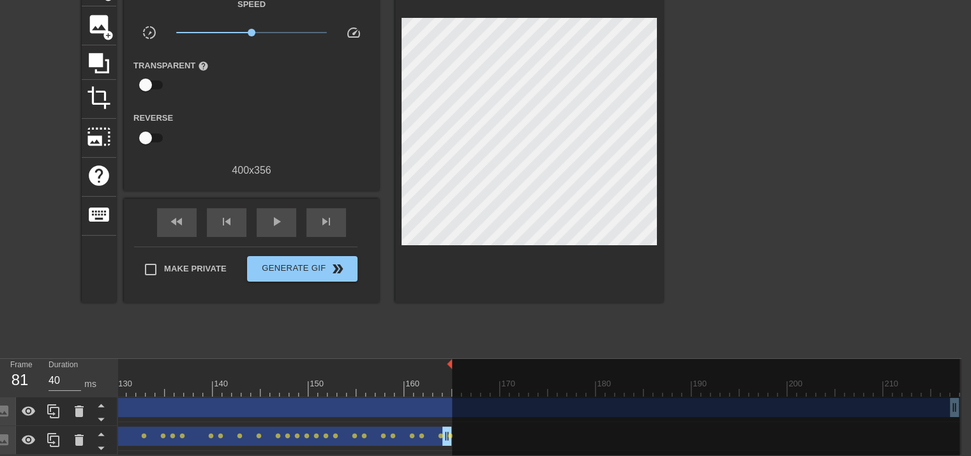
click at [791, 446] on div "10 20 30 40 50 60 70 80 90 100 110 120 130 140 150 160" at bounding box center [540, 407] width 844 height 96
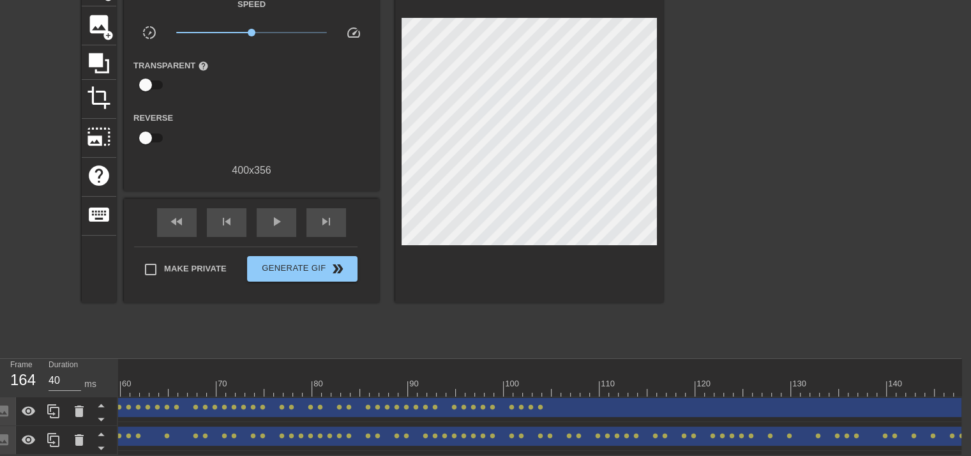
scroll to position [4, 564]
click at [537, 398] on div "Image drag_handle drag_handle" at bounding box center [593, 407] width 2079 height 19
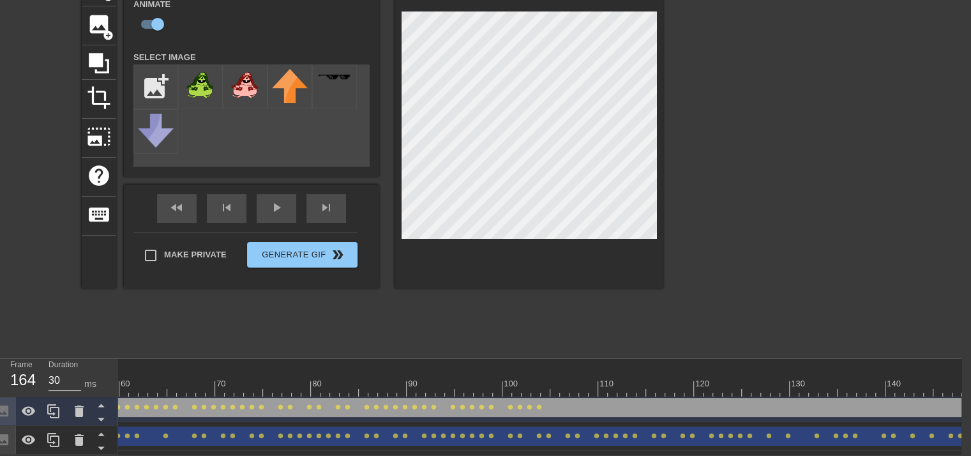
click at [539, 383] on div at bounding box center [593, 389] width 2079 height 16
click at [526, 359] on div at bounding box center [339, 365] width 1571 height 13
click at [282, 203] on div "play_arrow" at bounding box center [277, 208] width 40 height 29
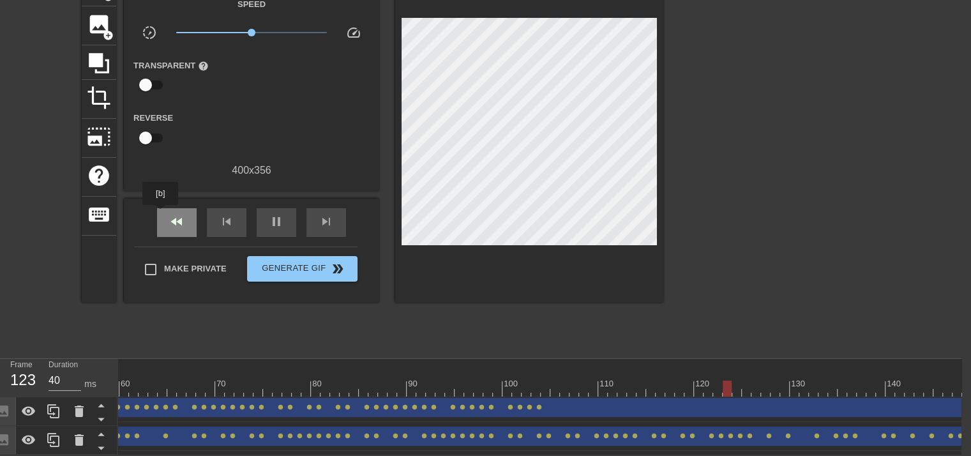
click at [161, 213] on div "fast_rewind" at bounding box center [177, 222] width 40 height 29
click at [528, 384] on div at bounding box center [593, 389] width 2079 height 16
click at [536, 384] on div at bounding box center [593, 389] width 2079 height 16
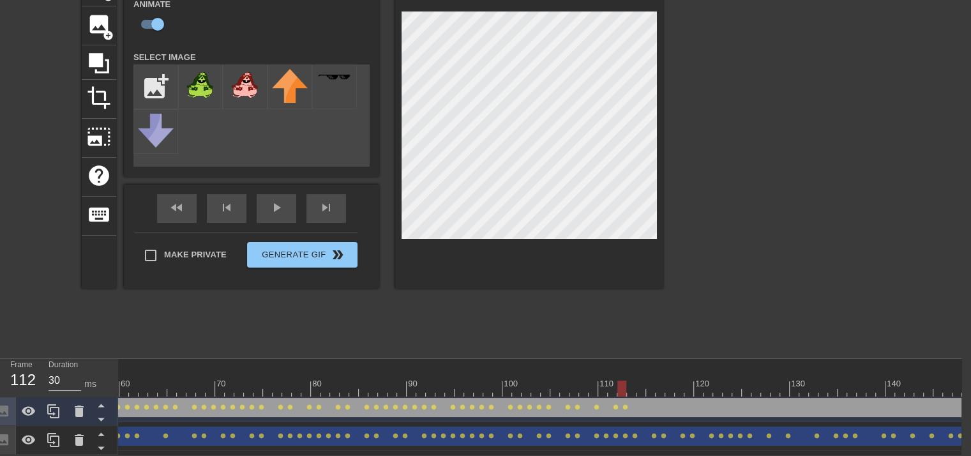
click at [462, 231] on div at bounding box center [529, 127] width 268 height 321
click at [510, 241] on div at bounding box center [529, 127] width 268 height 321
click at [501, 232] on div at bounding box center [529, 127] width 268 height 321
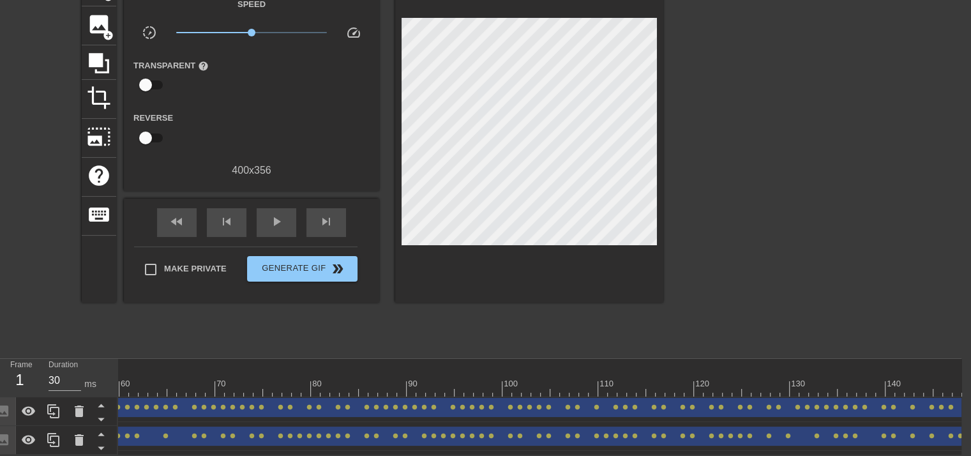
drag, startPoint x: 716, startPoint y: 169, endPoint x: 669, endPoint y: 167, distance: 47.3
click at [718, 169] on div at bounding box center [775, 158] width 192 height 383
drag, startPoint x: 250, startPoint y: 29, endPoint x: 273, endPoint y: 40, distance: 25.7
click at [273, 40] on div "Speed slow_motion_video x1.95 speed Transparent help Reverse 400 x 356" at bounding box center [251, 87] width 236 height 182
drag, startPoint x: 270, startPoint y: 24, endPoint x: 265, endPoint y: 36, distance: 13.2
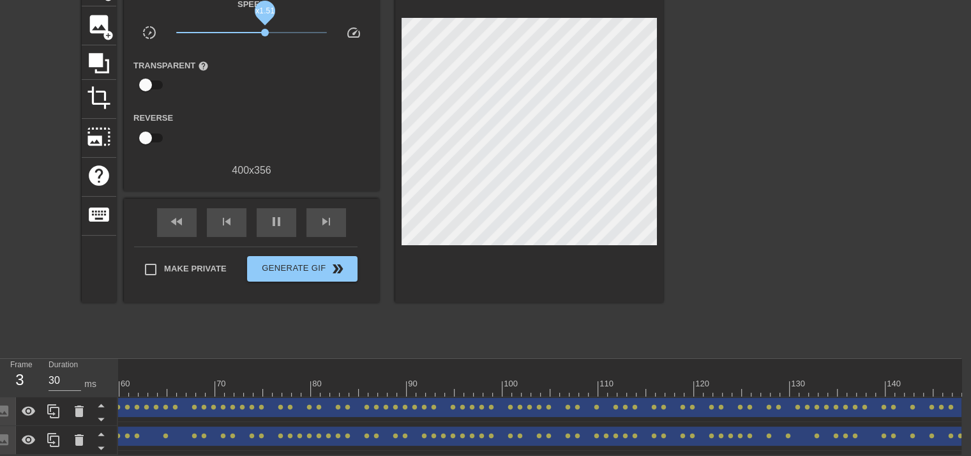
click at [265, 36] on div "Speed slow_motion_video x1.51 speed Transparent help Reverse 400 x 356" at bounding box center [251, 87] width 236 height 182
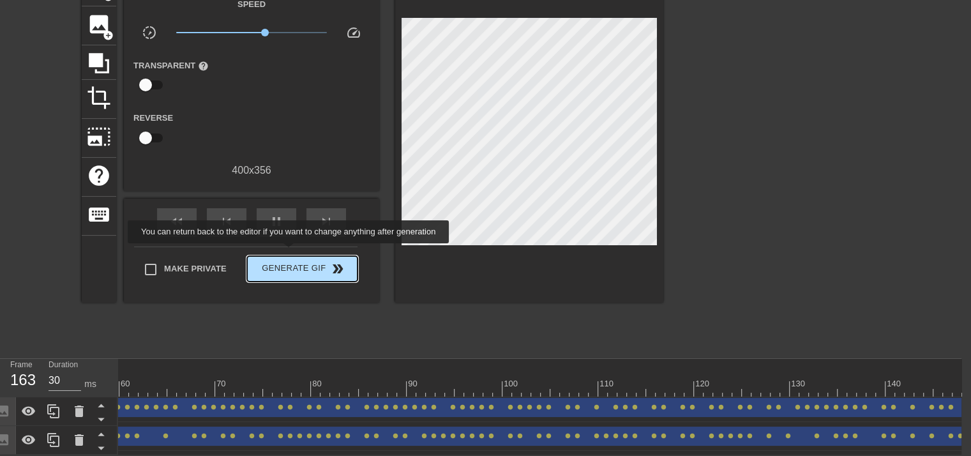
type input "40"
click at [290, 261] on span "Generate Gif double_arrow" at bounding box center [302, 268] width 100 height 15
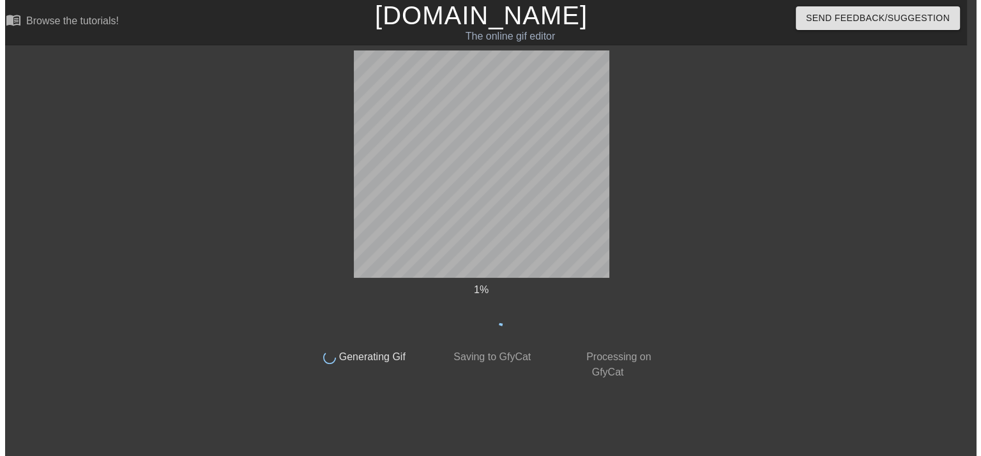
scroll to position [0, 10]
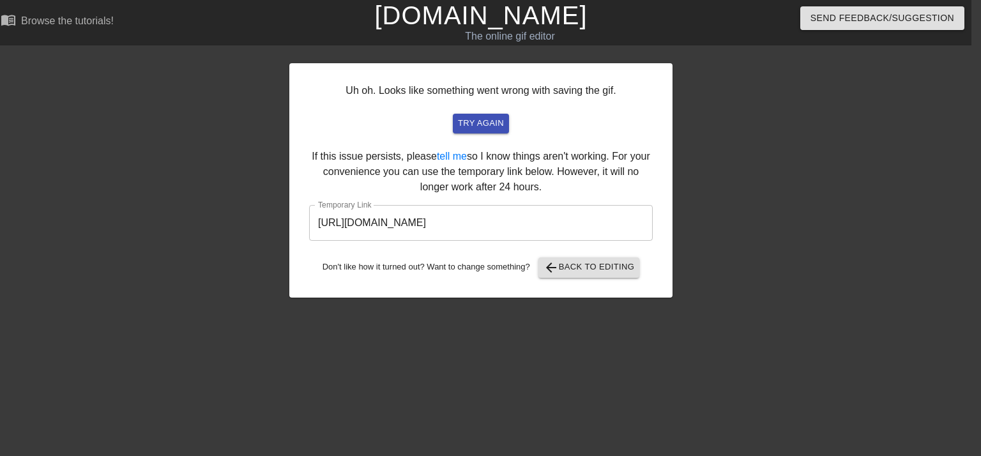
click at [480, 229] on input "[URL][DOMAIN_NAME]" at bounding box center [481, 223] width 344 height 36
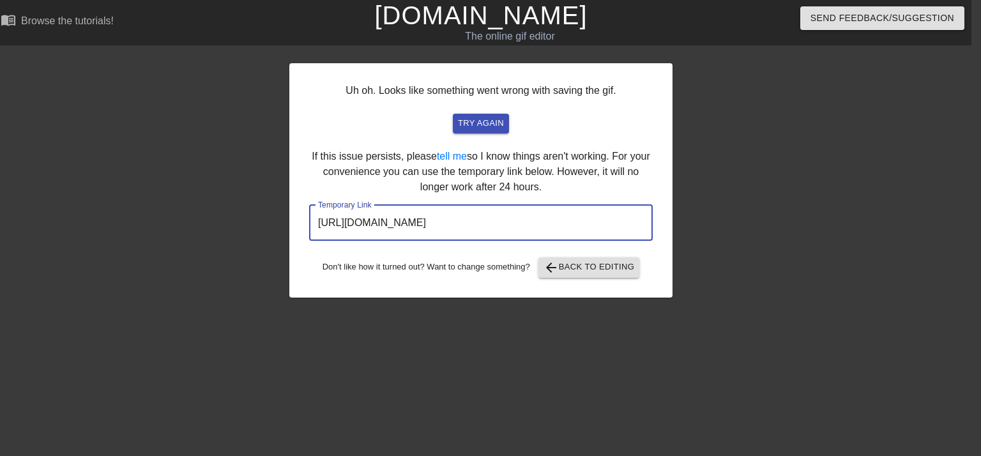
click at [480, 229] on input "[URL][DOMAIN_NAME]" at bounding box center [481, 223] width 344 height 36
